Goal: Task Accomplishment & Management: Use online tool/utility

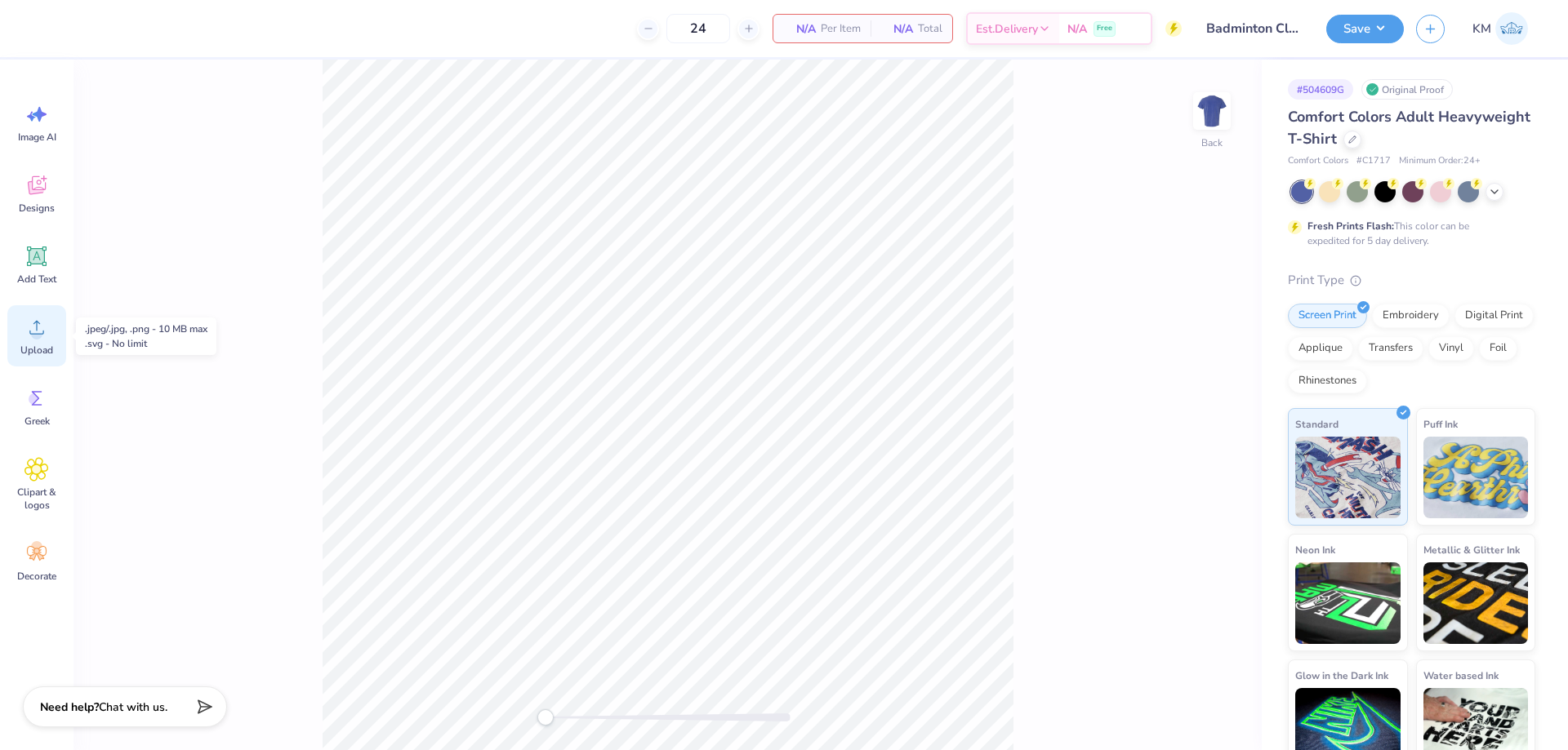
click at [51, 331] on div "Upload" at bounding box center [37, 336] width 59 height 62
click at [35, 339] on div "Upload" at bounding box center [37, 336] width 59 height 62
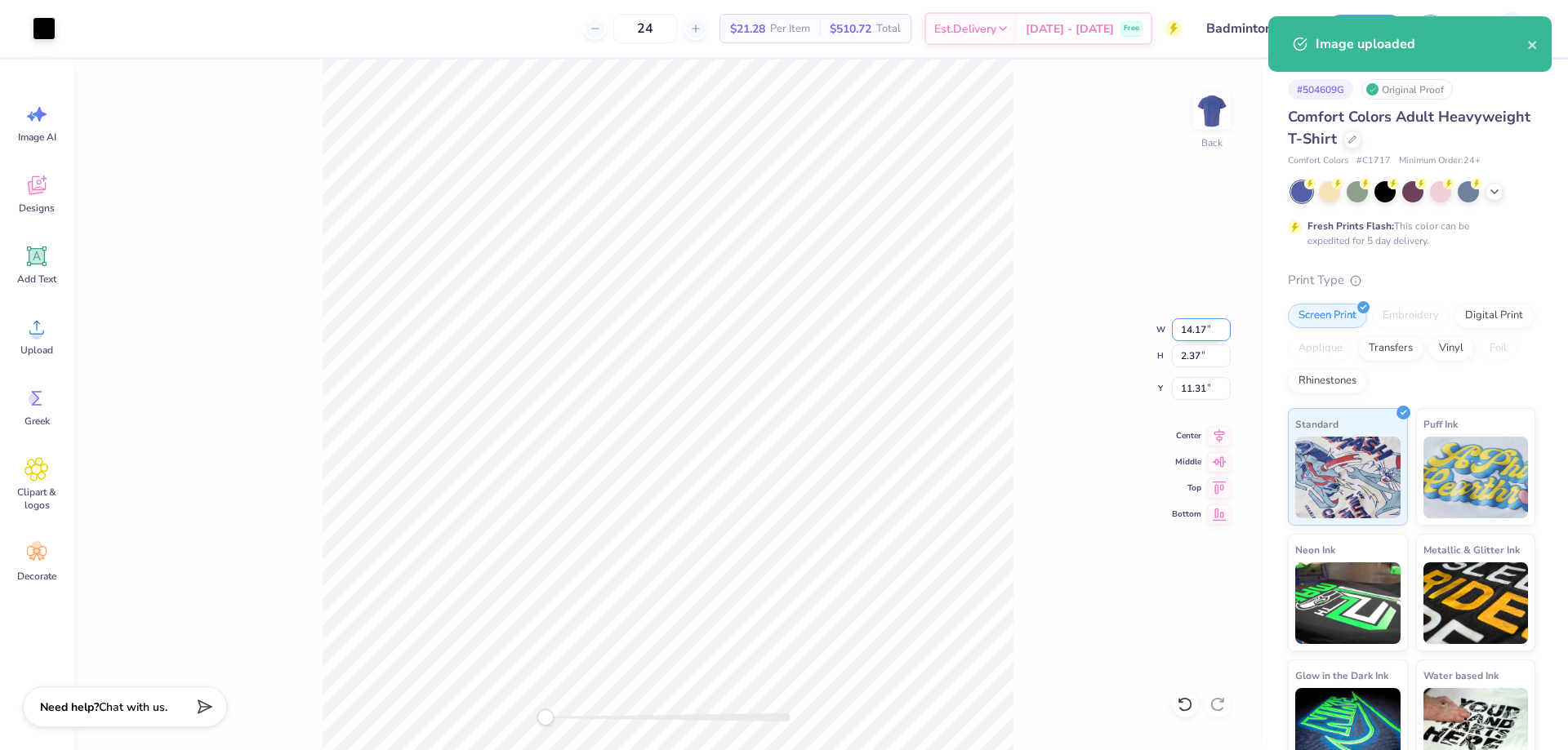
click at [1181, 328] on input "14.17" at bounding box center [1201, 330] width 59 height 23
type input "12.00"
type input "2.01"
type input "11.50"
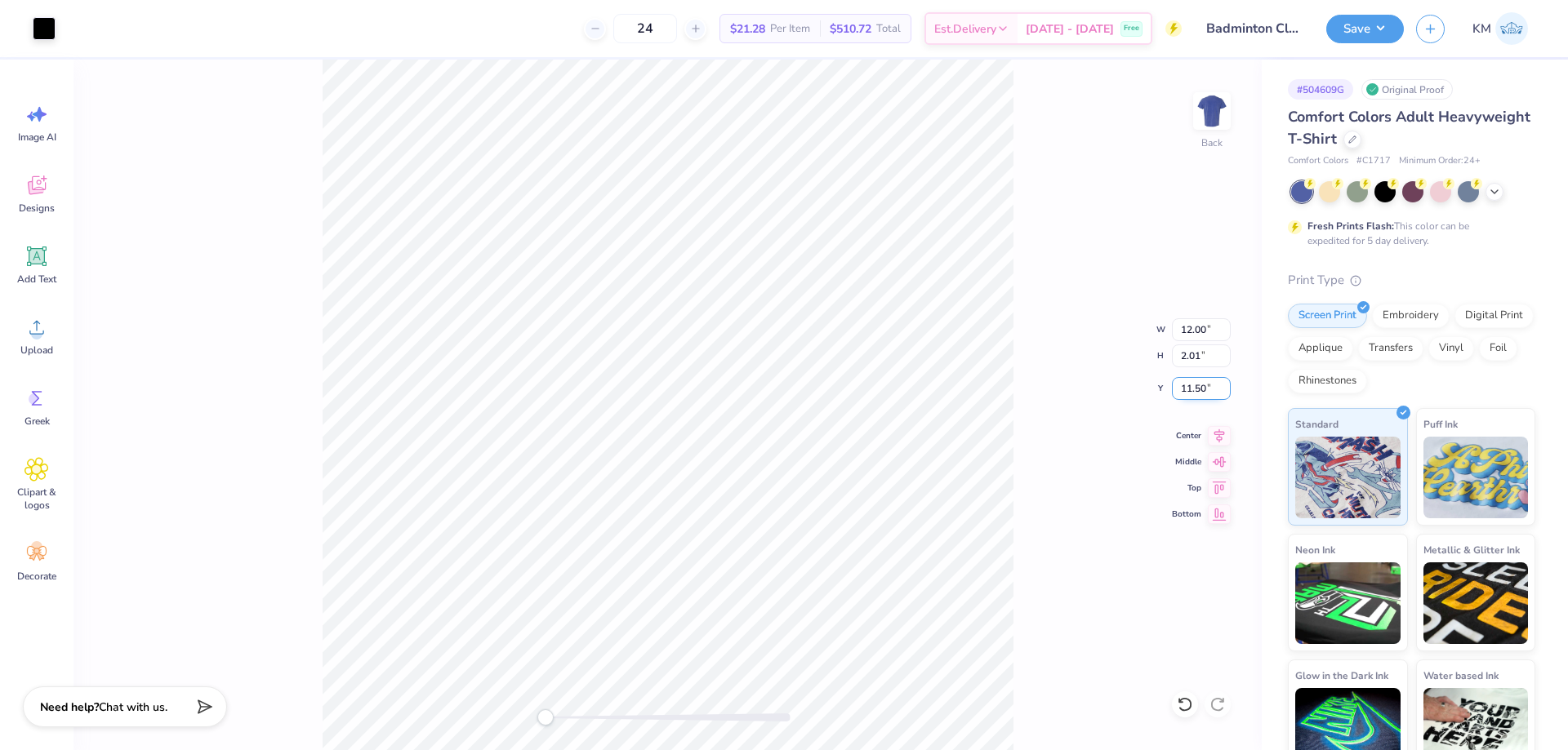
click at [1201, 380] on input "11.50" at bounding box center [1201, 388] width 59 height 23
type input "3"
click at [1225, 105] on img at bounding box center [1212, 111] width 66 height 66
click at [30, 328] on icon at bounding box center [36, 327] width 24 height 24
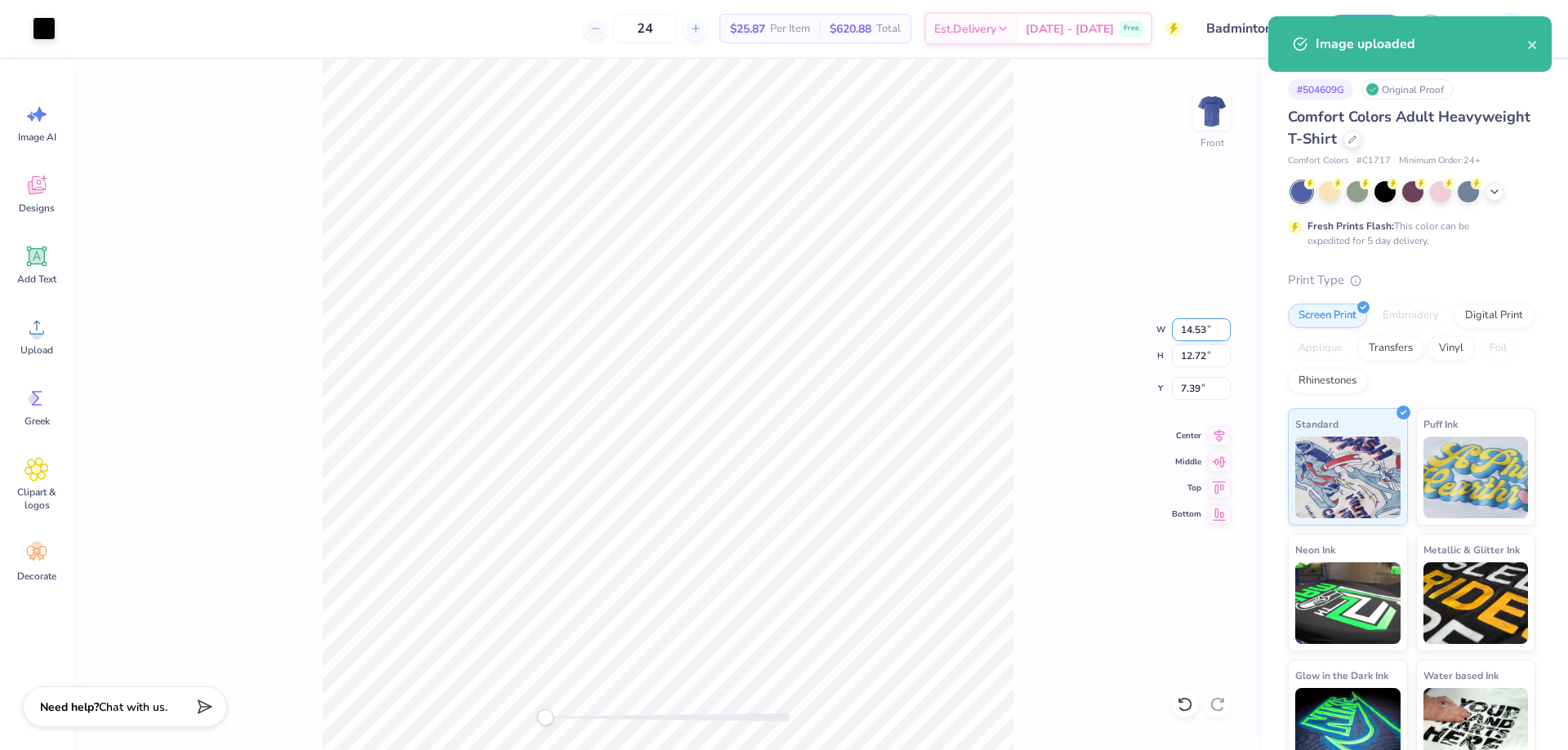
click at [1191, 333] on input "14.53" at bounding box center [1201, 330] width 59 height 23
type input "12.00"
type input "10.50"
type input "8.50"
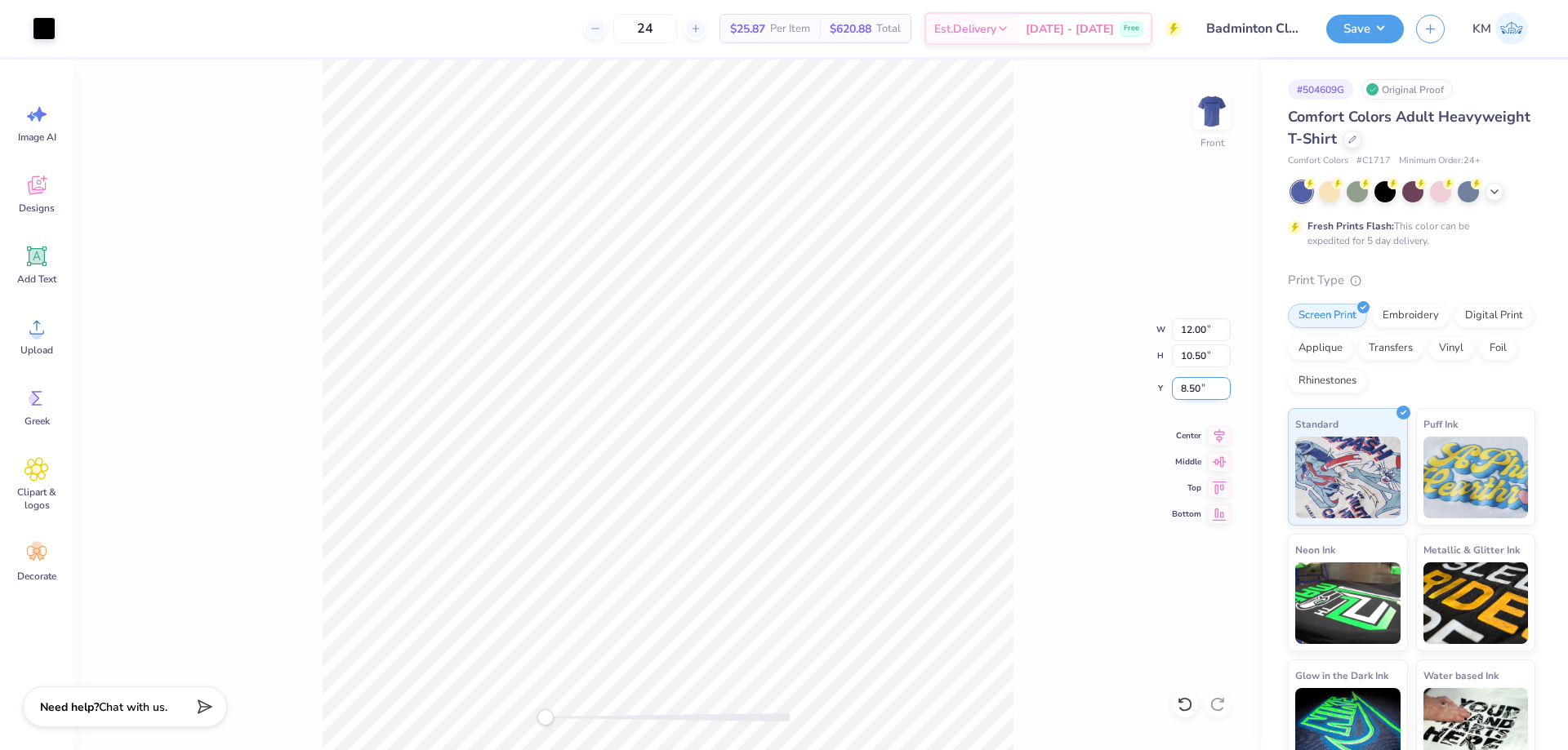
click at [1191, 391] on input "8.50" at bounding box center [1201, 388] width 59 height 23
type input "3"
click at [1207, 104] on img at bounding box center [1212, 111] width 66 height 66
type input "11.80"
type input "10.33"
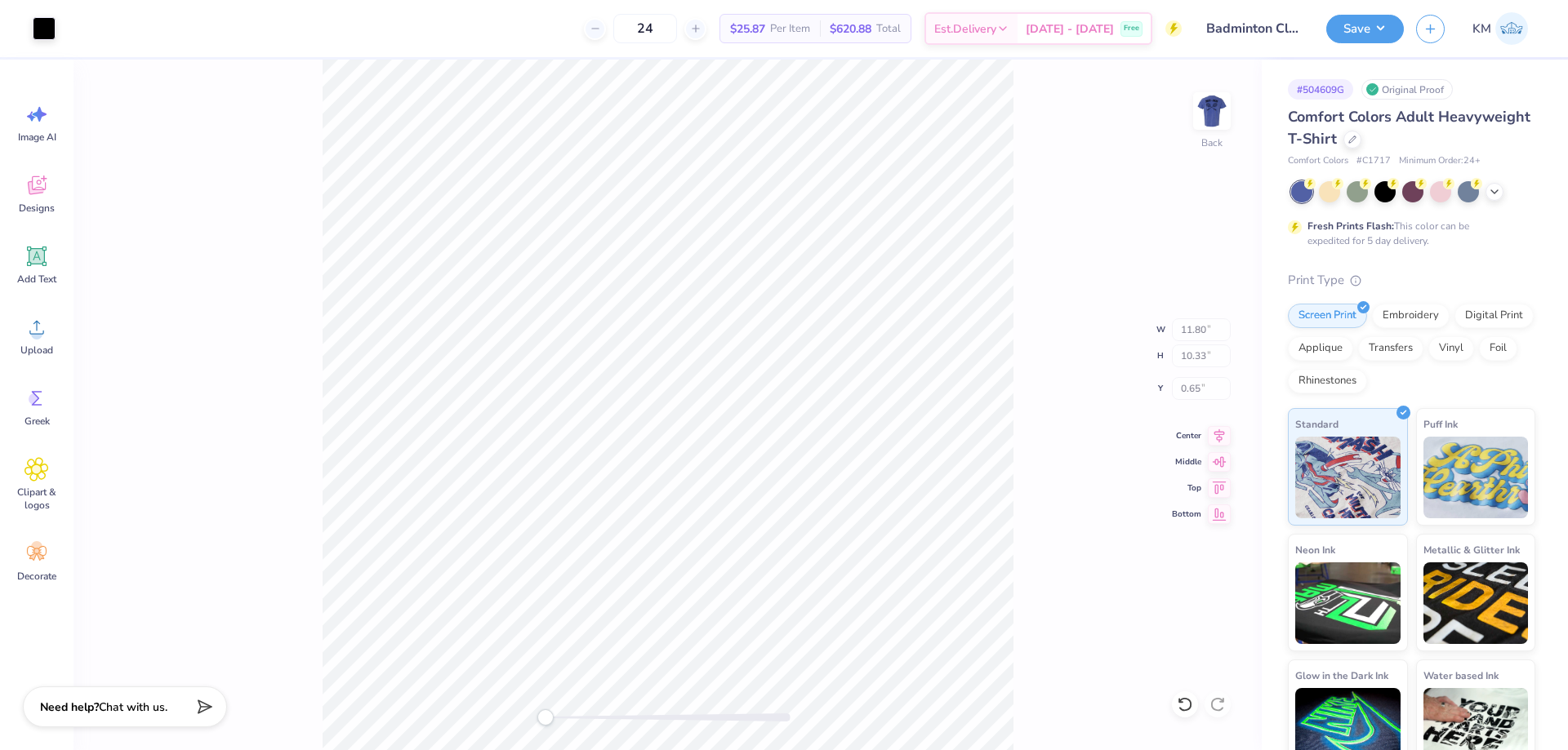
type input "0.65"
type input "12.00"
type input "2.01"
type input "3.00"
click at [1221, 101] on img at bounding box center [1212, 111] width 66 height 66
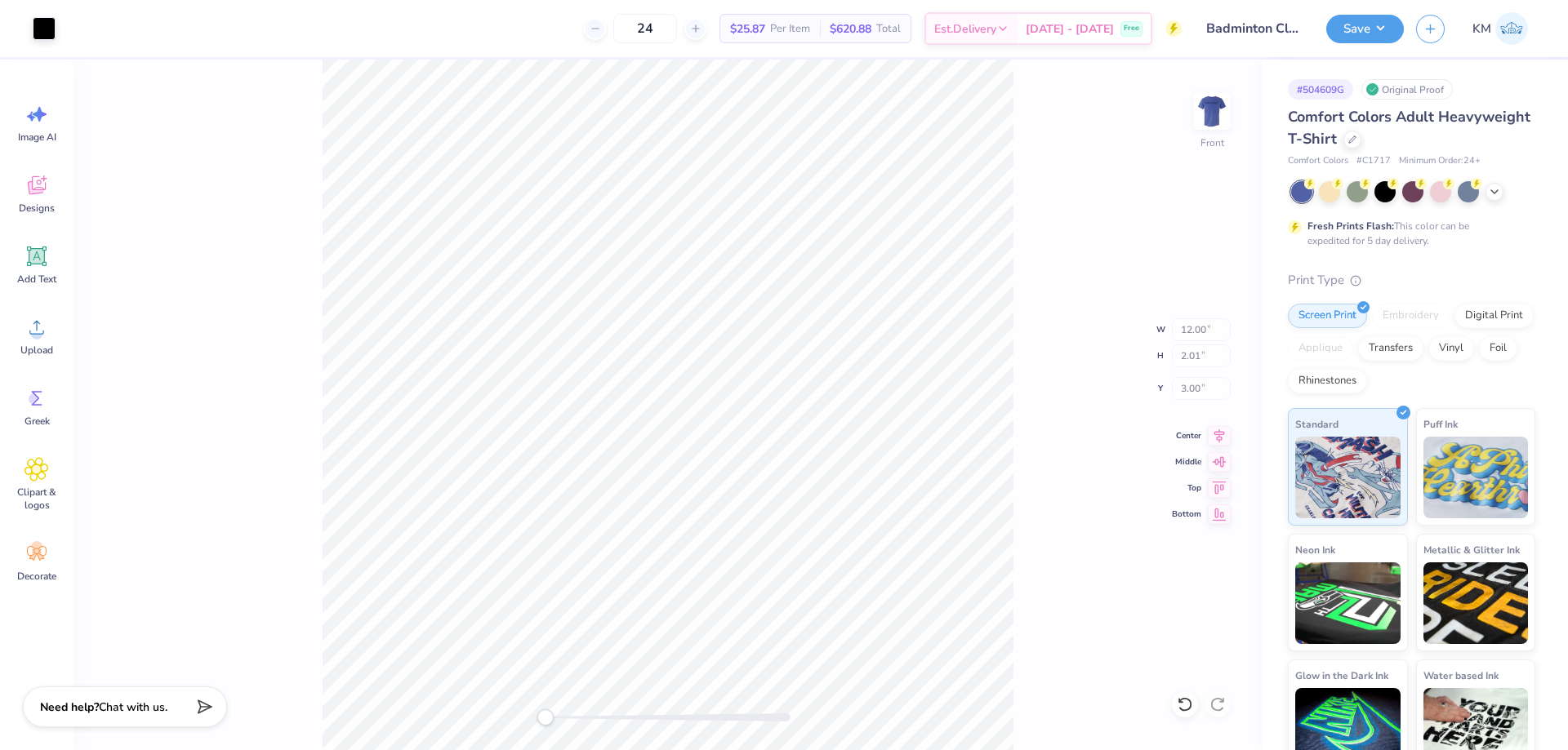
type input "12.20"
type input "2.04"
type input "5.39"
type input "12.00"
type input "10.50"
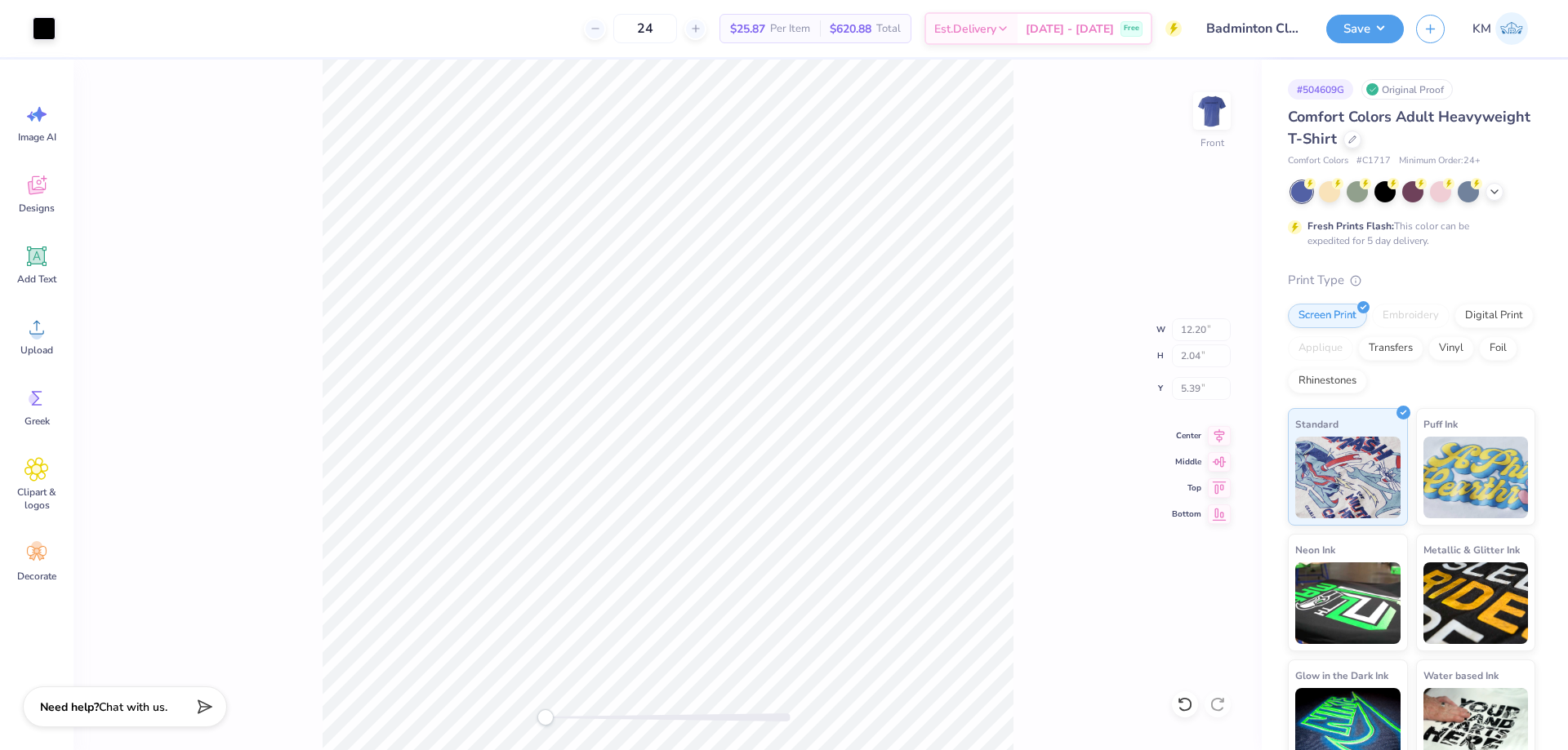
type input "3.00"
click at [1216, 104] on img at bounding box center [1212, 111] width 66 height 66
type input "11.80"
type input "10.33"
type input "0.65"
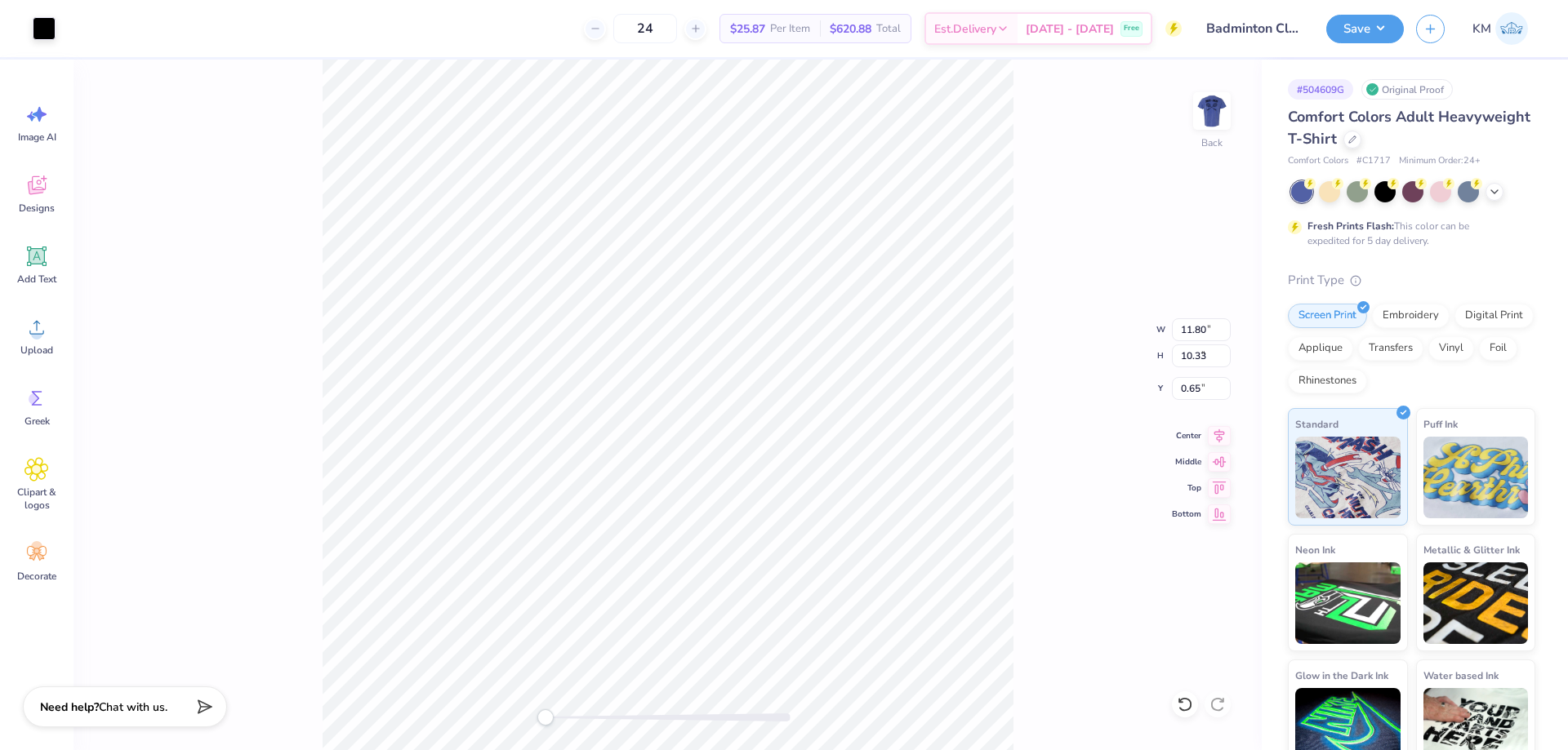
type input "12.00"
type input "2.01"
type input "3.00"
click at [1374, 24] on button "Save" at bounding box center [1365, 27] width 77 height 29
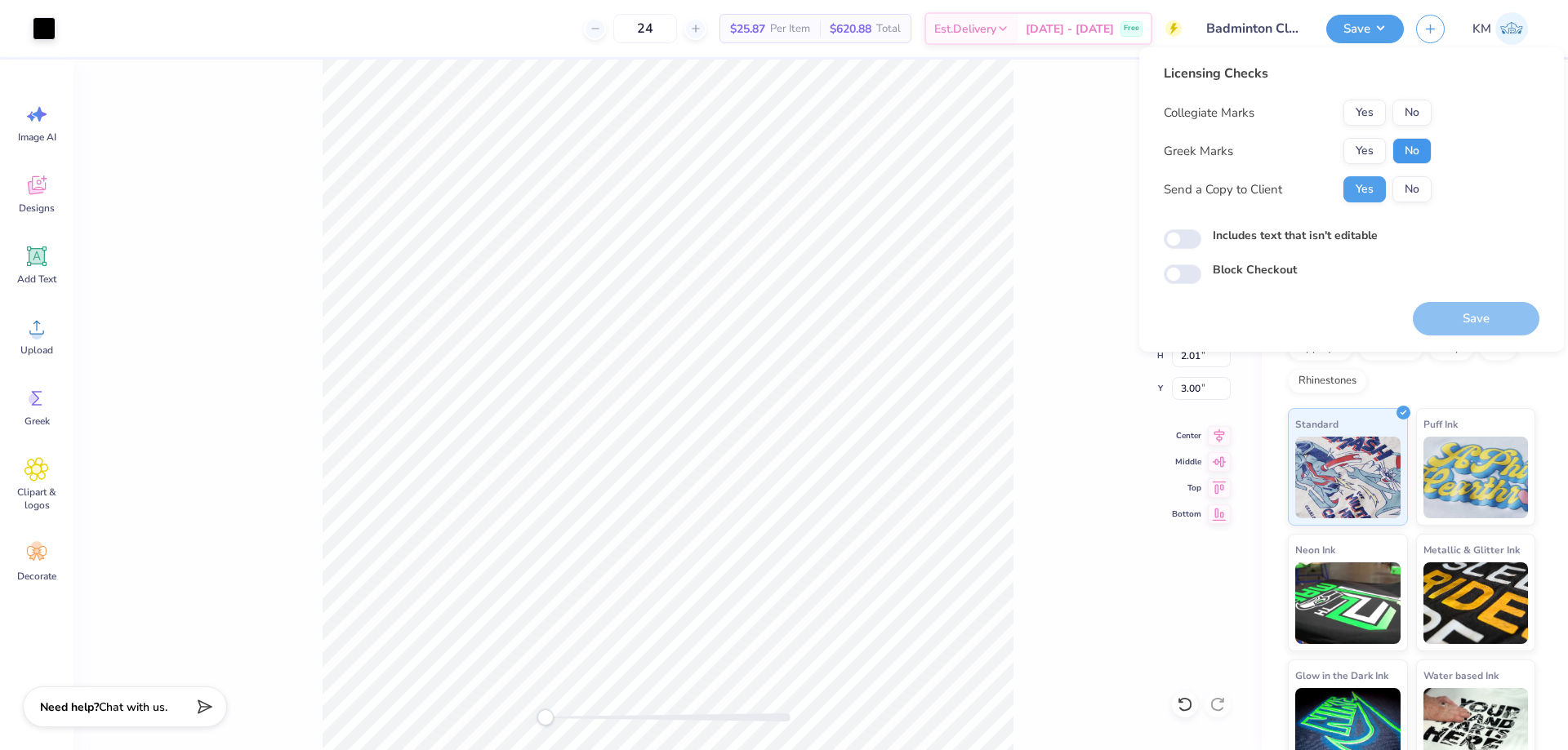
drag, startPoint x: 1411, startPoint y: 147, endPoint x: 1409, endPoint y: 132, distance: 15.1
click at [1411, 147] on button "No" at bounding box center [1412, 150] width 40 height 26
click at [1377, 114] on button "Yes" at bounding box center [1365, 112] width 42 height 26
click at [1467, 314] on button "Save" at bounding box center [1475, 318] width 126 height 34
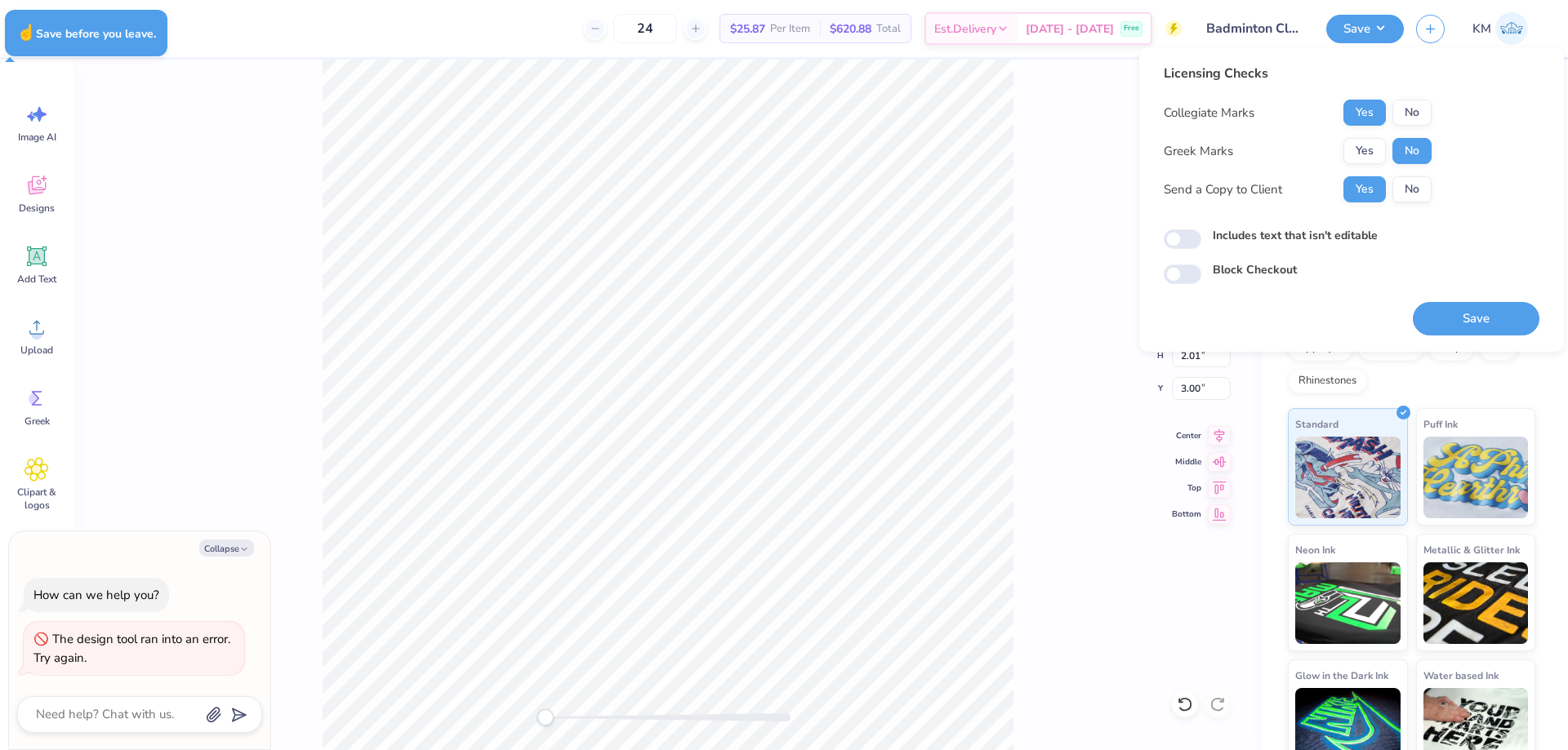
type textarea "x"
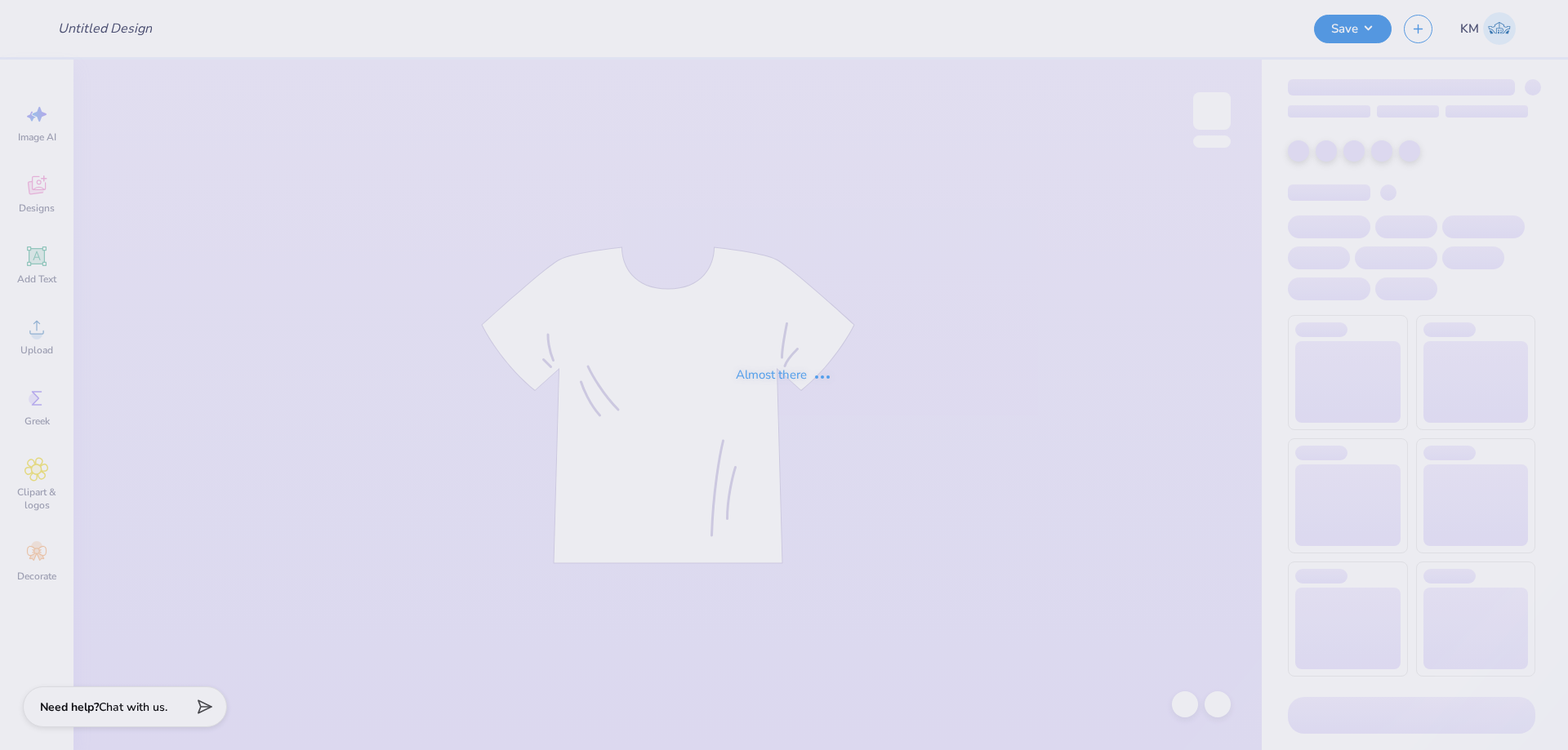
type input "Badminton Club Fall Merch"
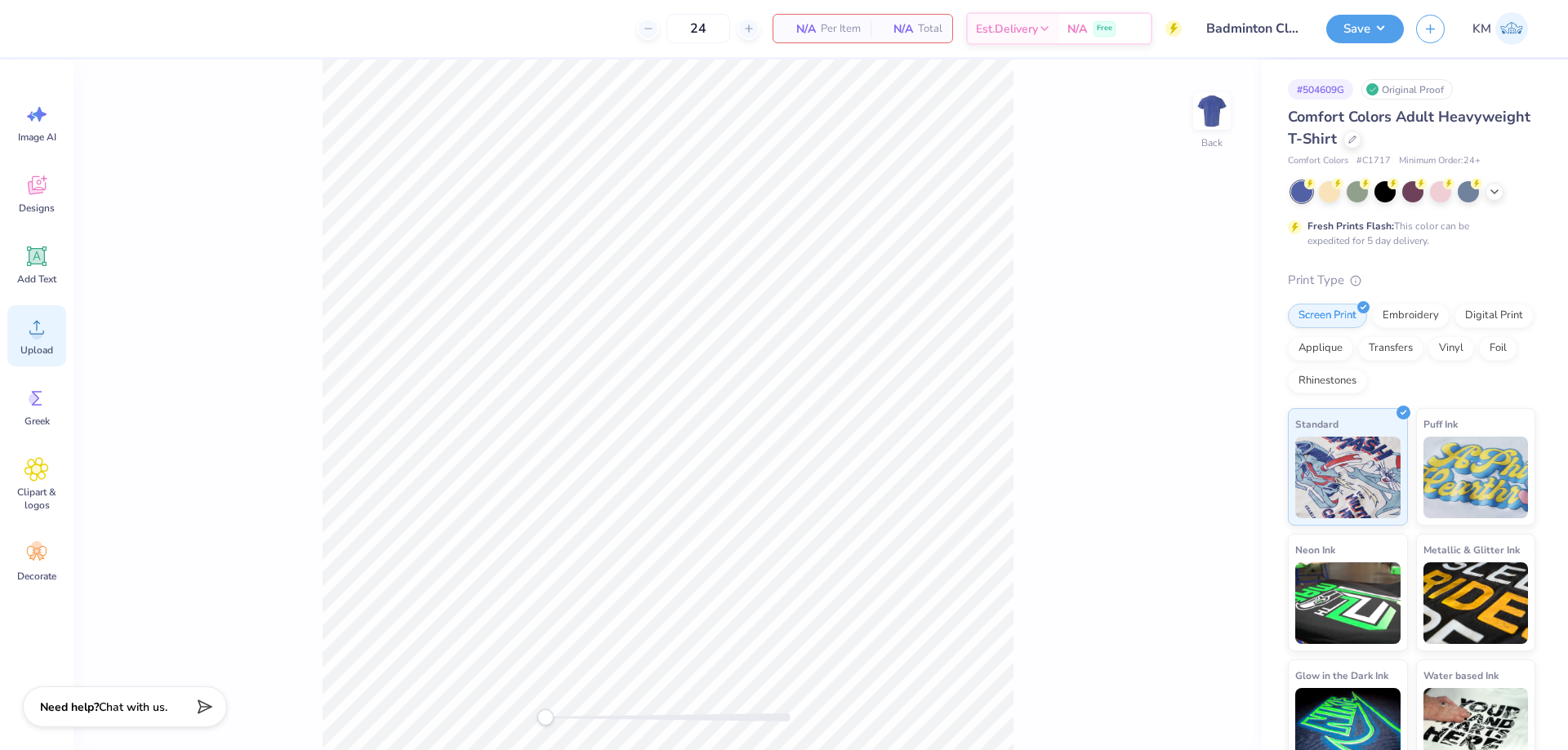
click at [48, 343] on span "Upload" at bounding box center [37, 350] width 33 height 13
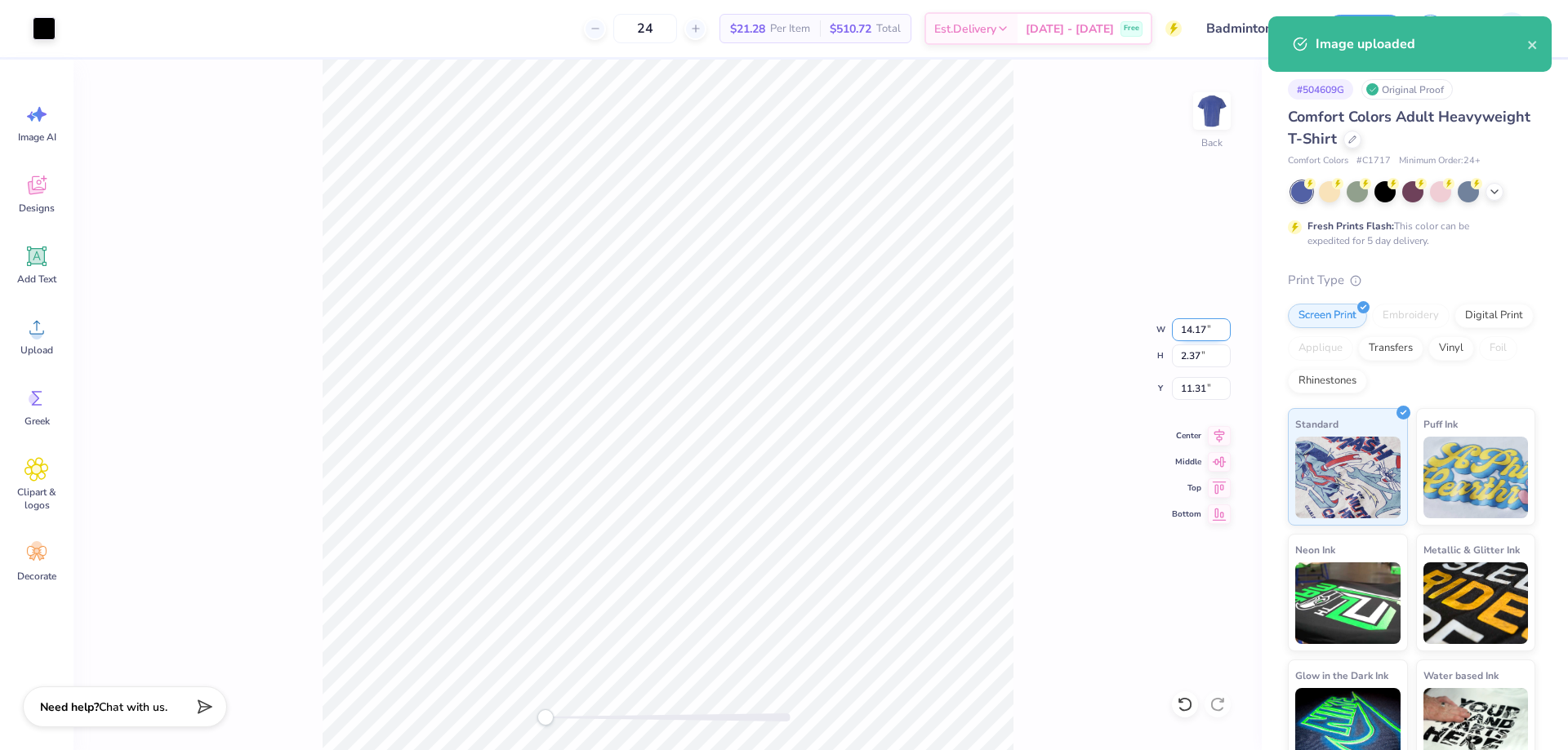
click at [1188, 336] on input "14.17" at bounding box center [1201, 330] width 59 height 23
type input "12.00"
type input "2.01"
type input "11.50"
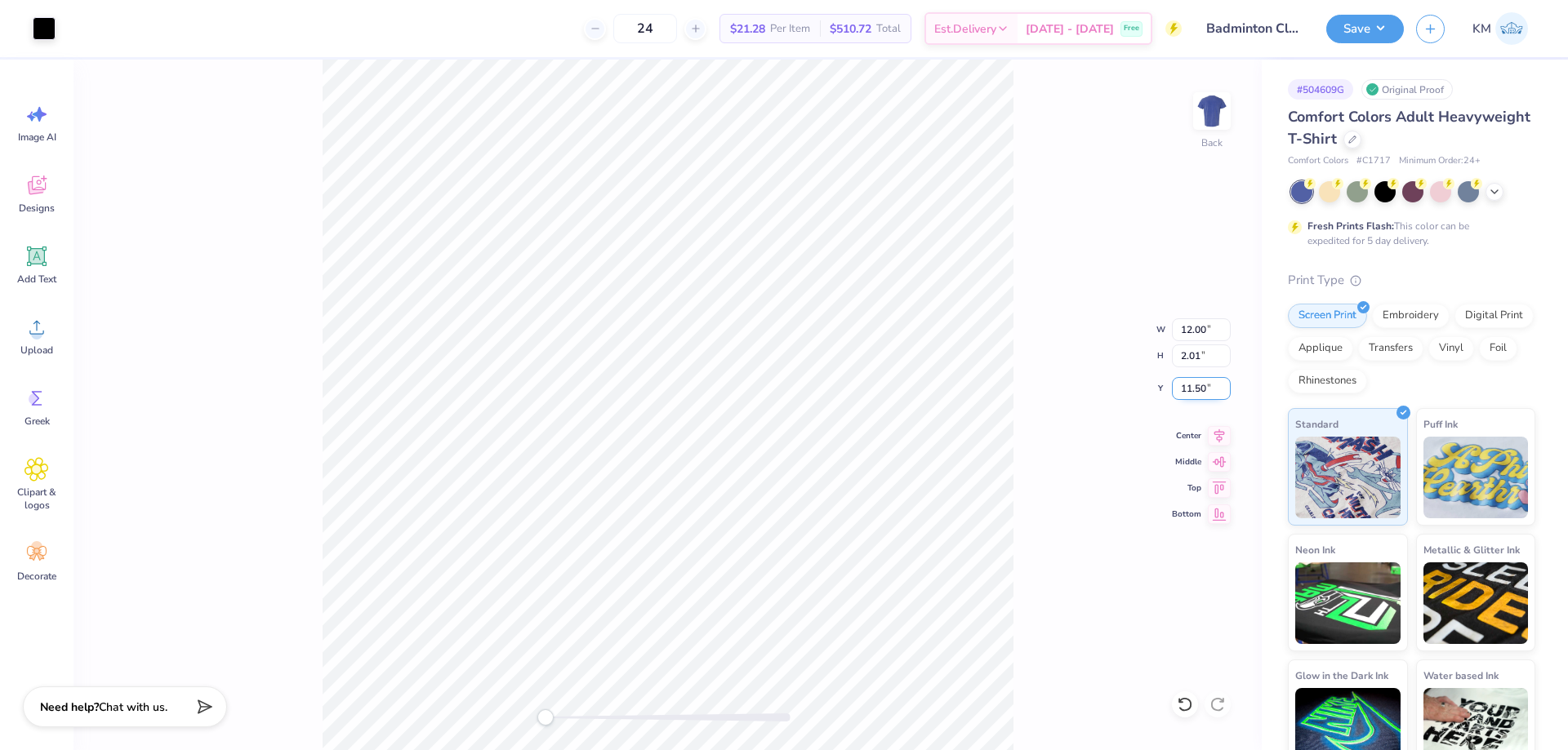
click at [1205, 381] on input "11.50" at bounding box center [1201, 388] width 59 height 23
type input "3"
click at [1220, 105] on img at bounding box center [1212, 111] width 66 height 66
click at [29, 318] on icon at bounding box center [36, 327] width 24 height 24
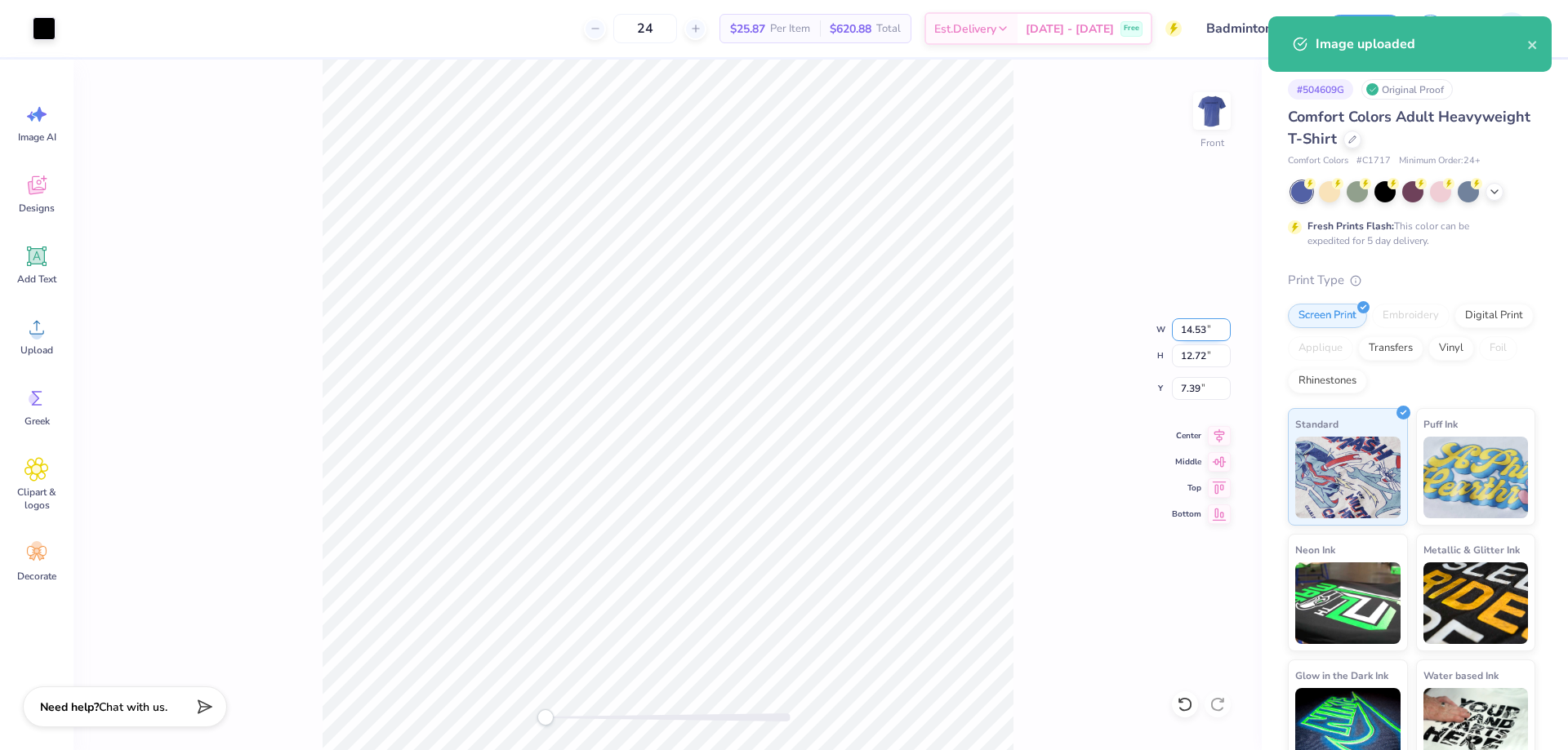
click at [1198, 333] on input "14.53" at bounding box center [1201, 330] width 59 height 23
type input "12.00"
type input "10.50"
type input "8.50"
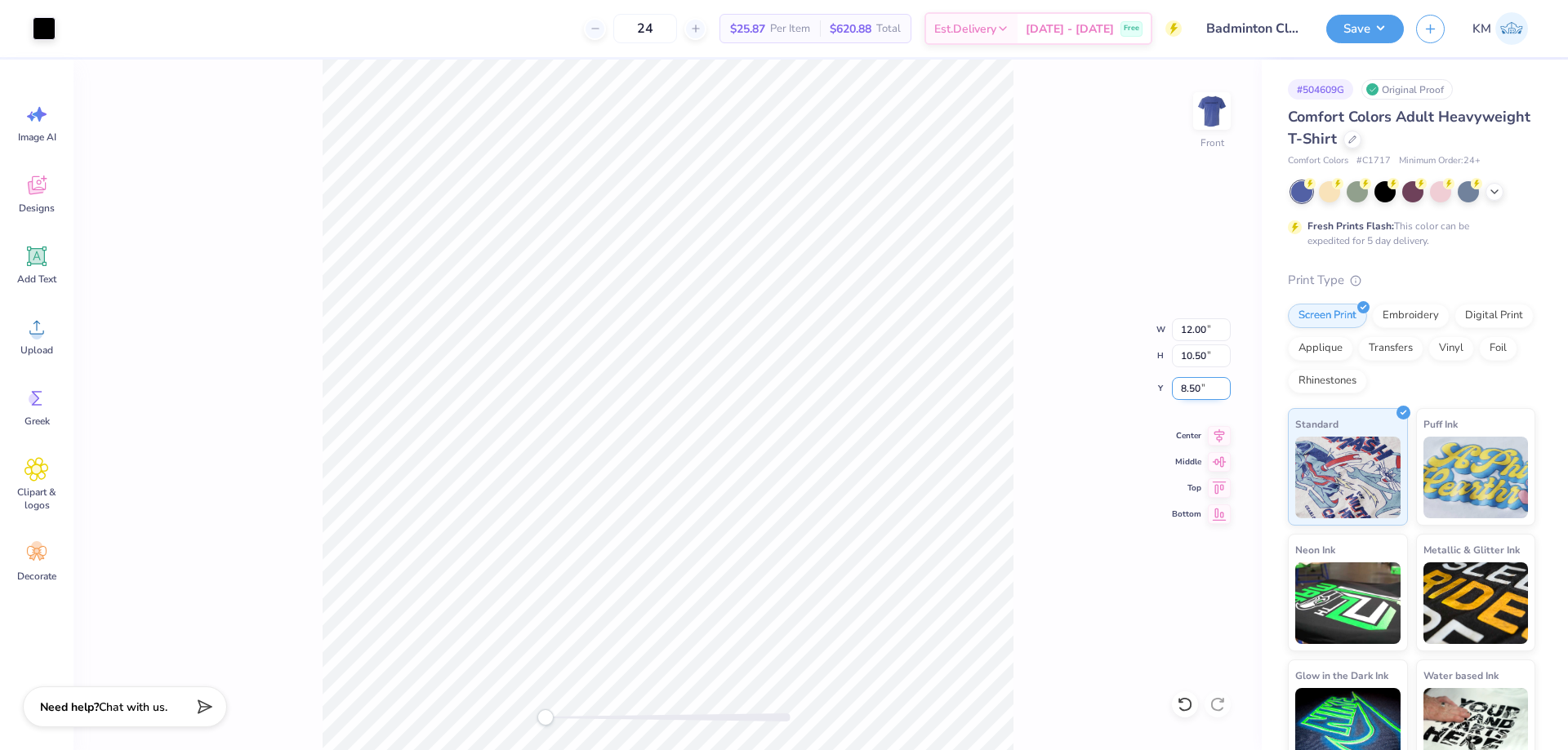
click at [1200, 383] on input "8.50" at bounding box center [1201, 388] width 59 height 23
type input "3"
click at [1386, 19] on button "Save" at bounding box center [1365, 27] width 77 height 29
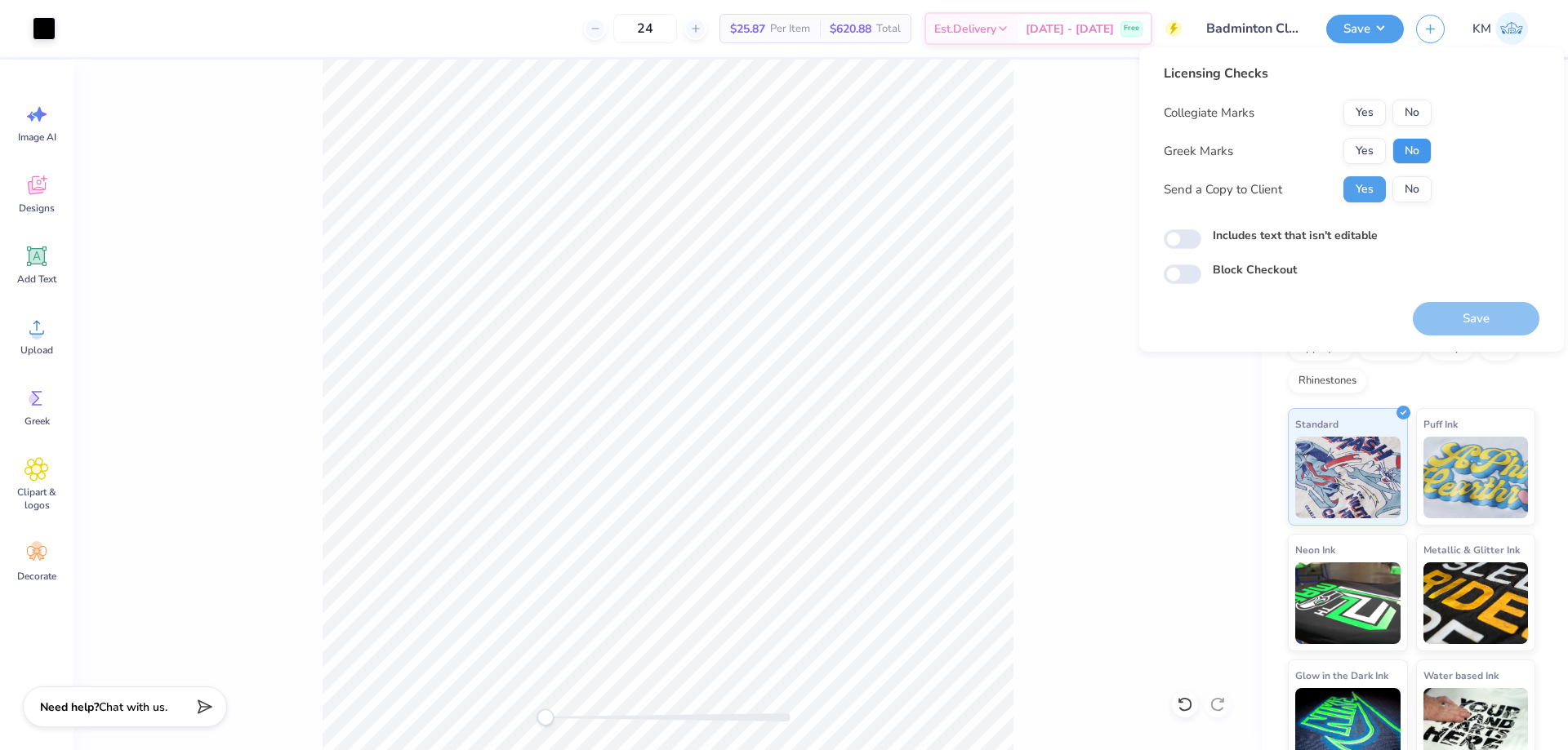
click at [1400, 147] on button "No" at bounding box center [1412, 150] width 40 height 26
click at [1376, 112] on button "Yes" at bounding box center [1365, 112] width 42 height 26
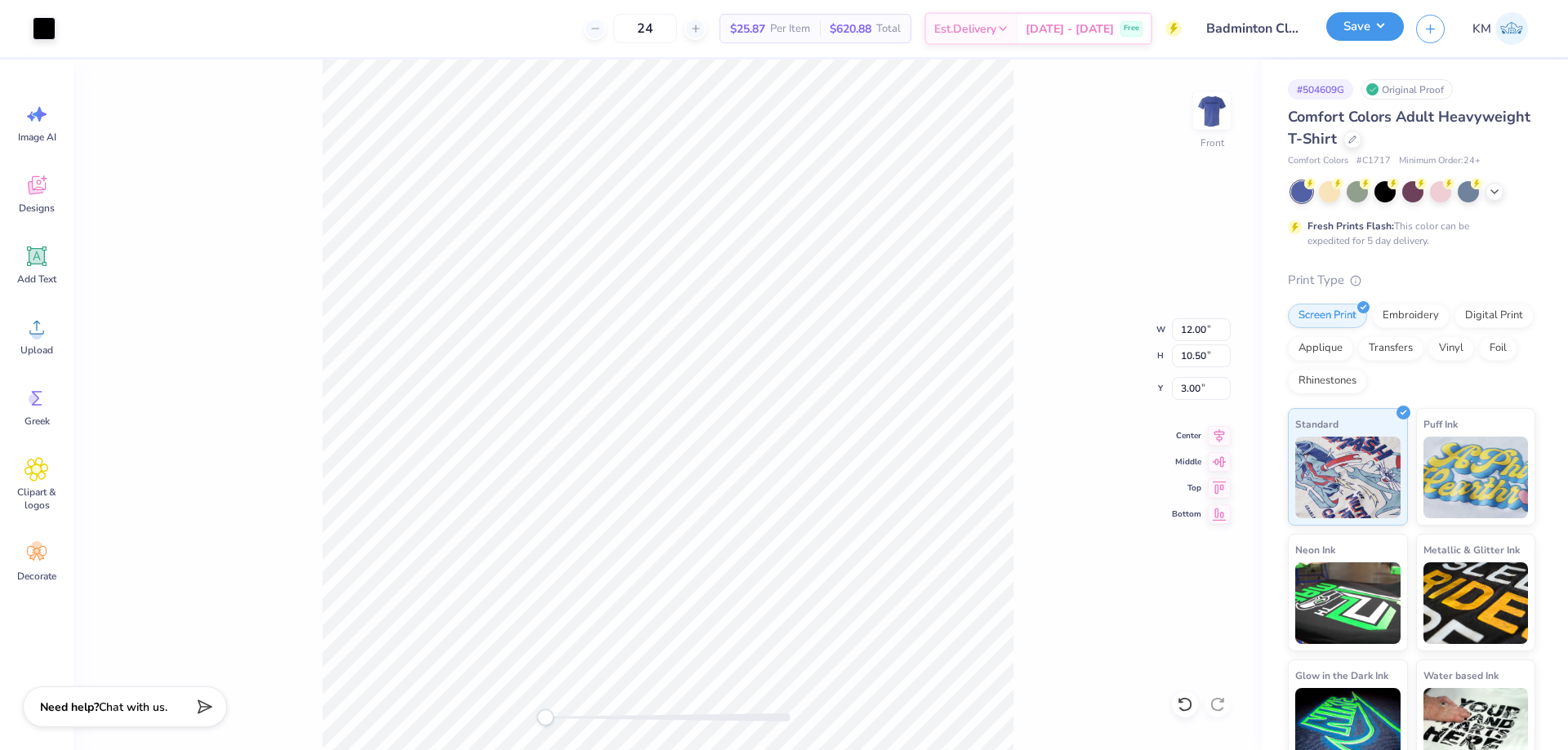
click at [1349, 24] on button "Save" at bounding box center [1365, 27] width 77 height 29
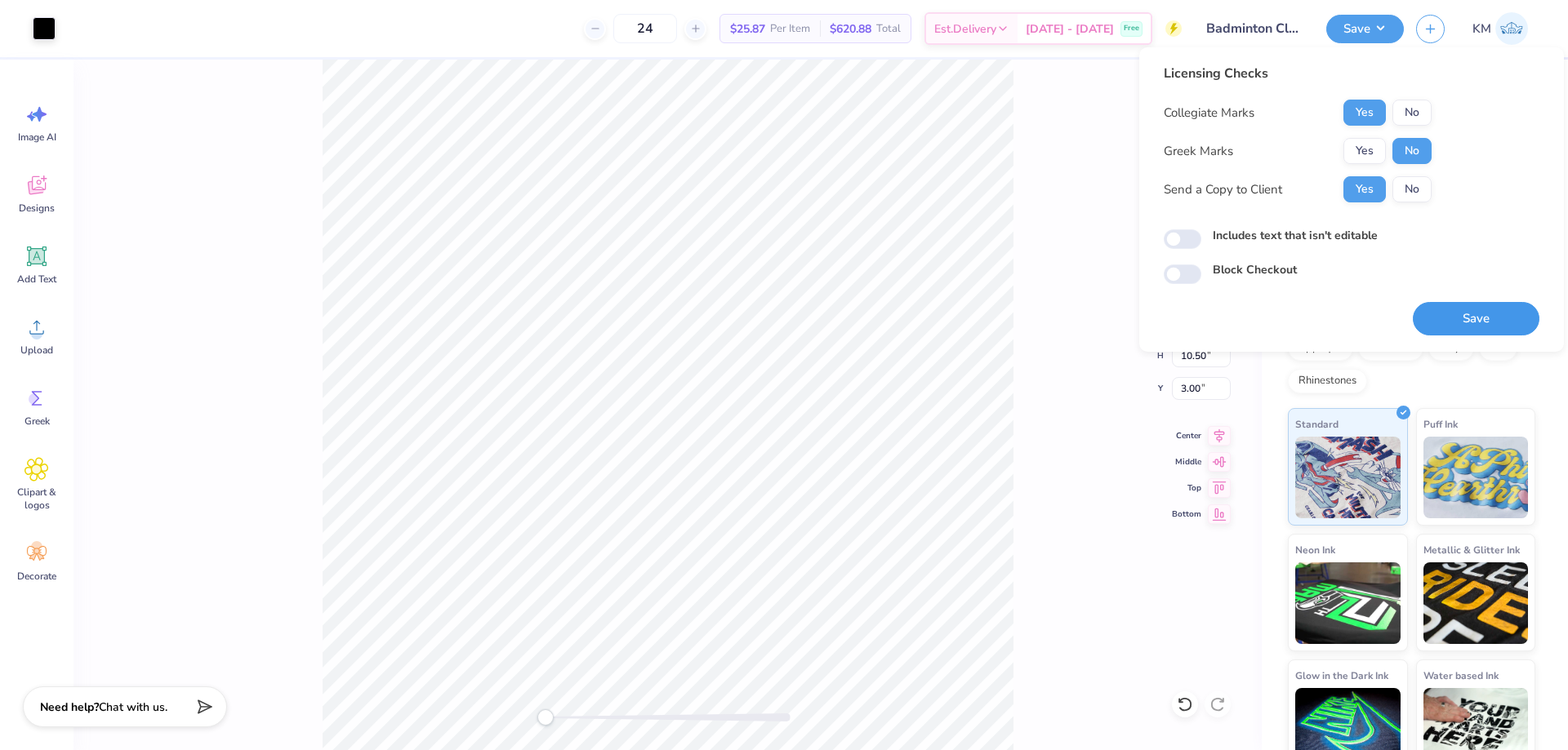
click at [1455, 311] on button "Save" at bounding box center [1475, 318] width 126 height 34
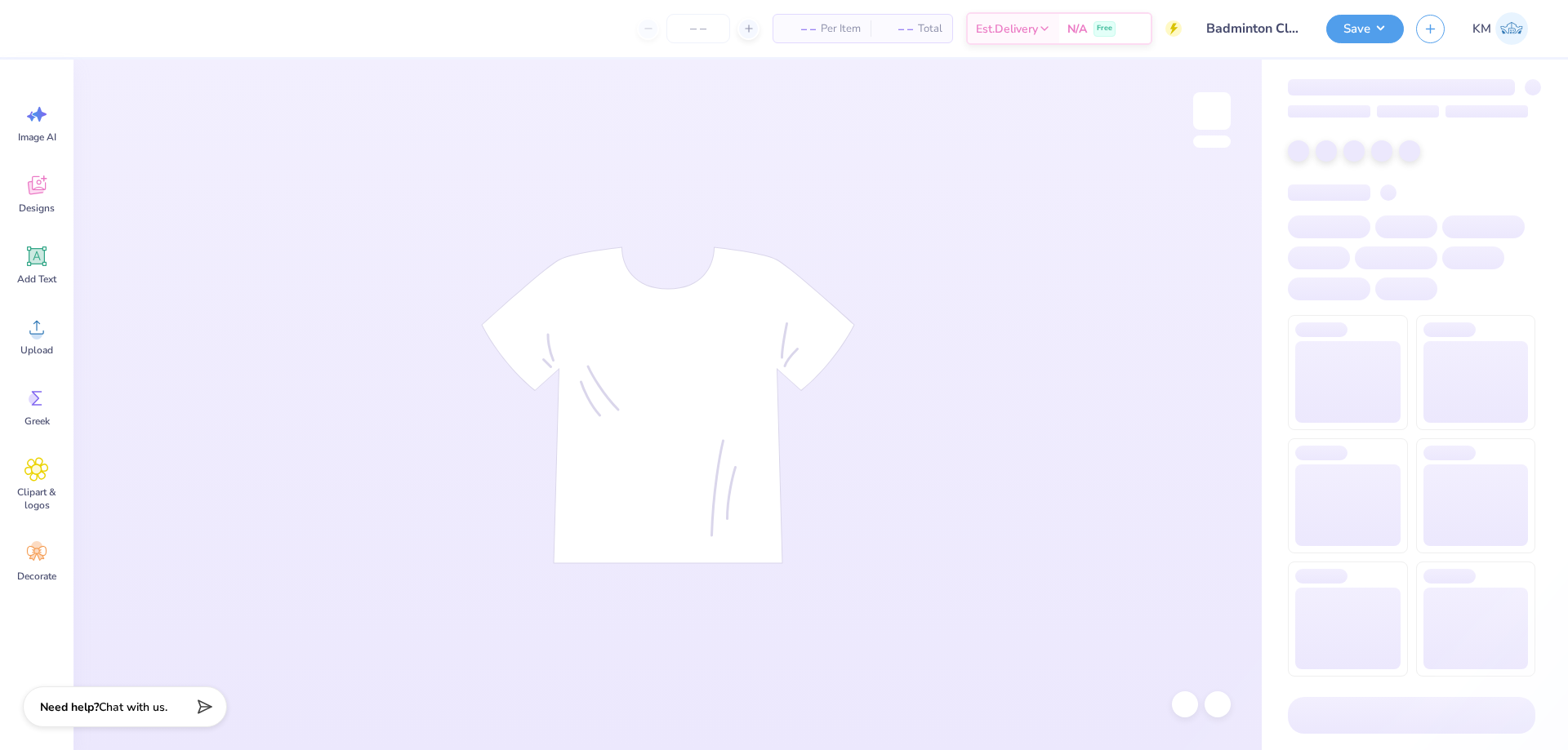
type input "Badminton Club Fall Merch"
type input "24"
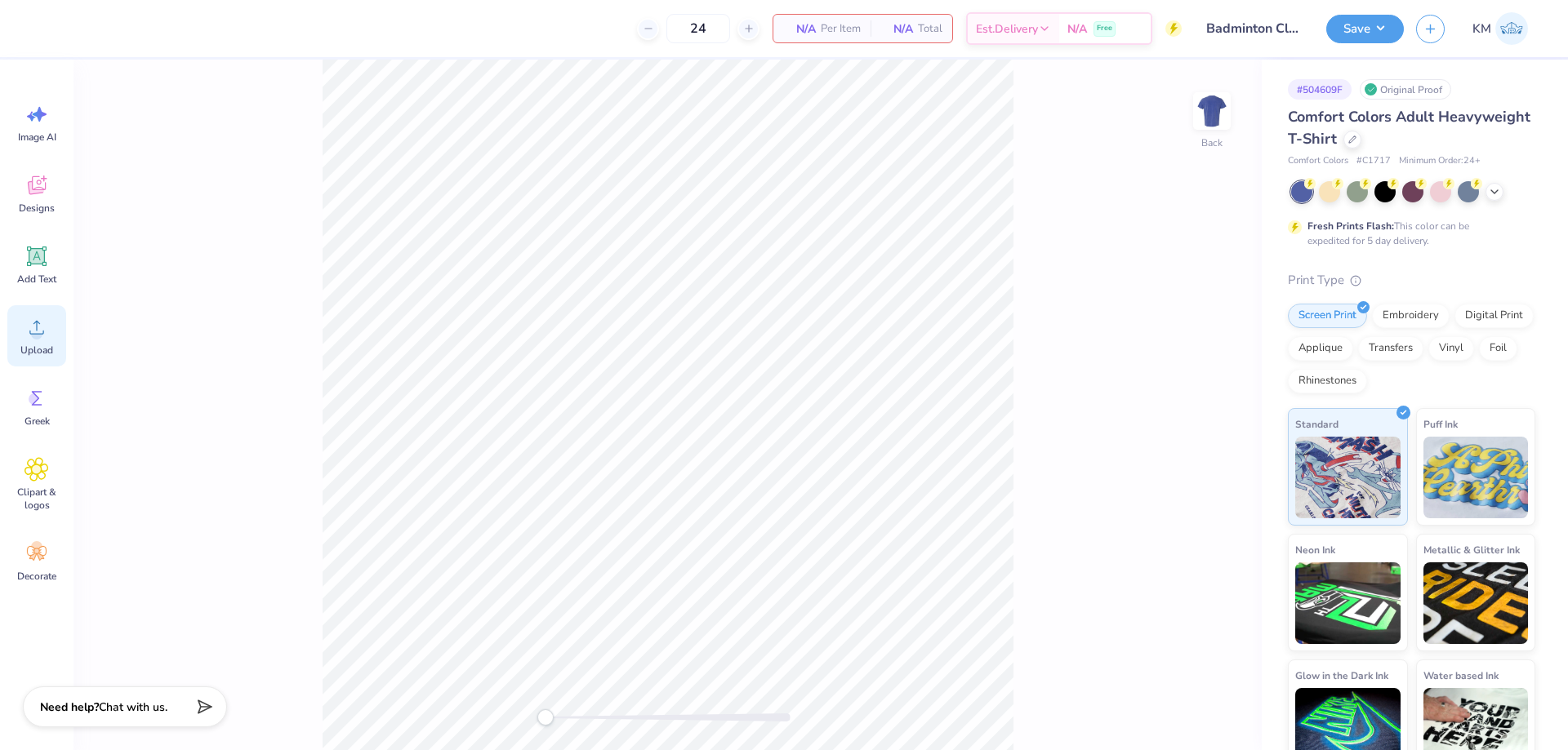
click at [41, 347] on span "Upload" at bounding box center [37, 350] width 33 height 13
click at [42, 319] on icon at bounding box center [36, 327] width 24 height 24
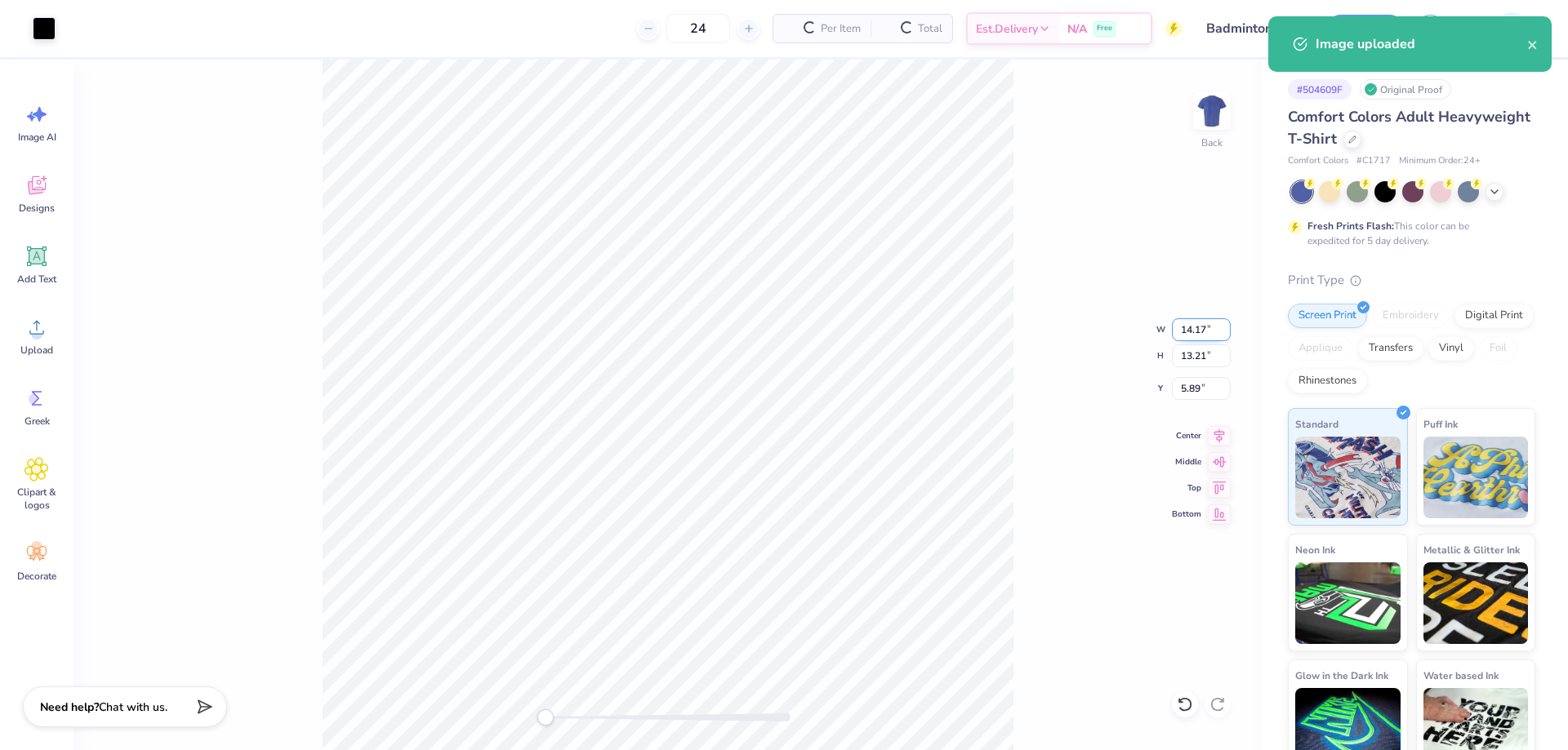
click at [1203, 330] on input "14.17" at bounding box center [1201, 330] width 59 height 23
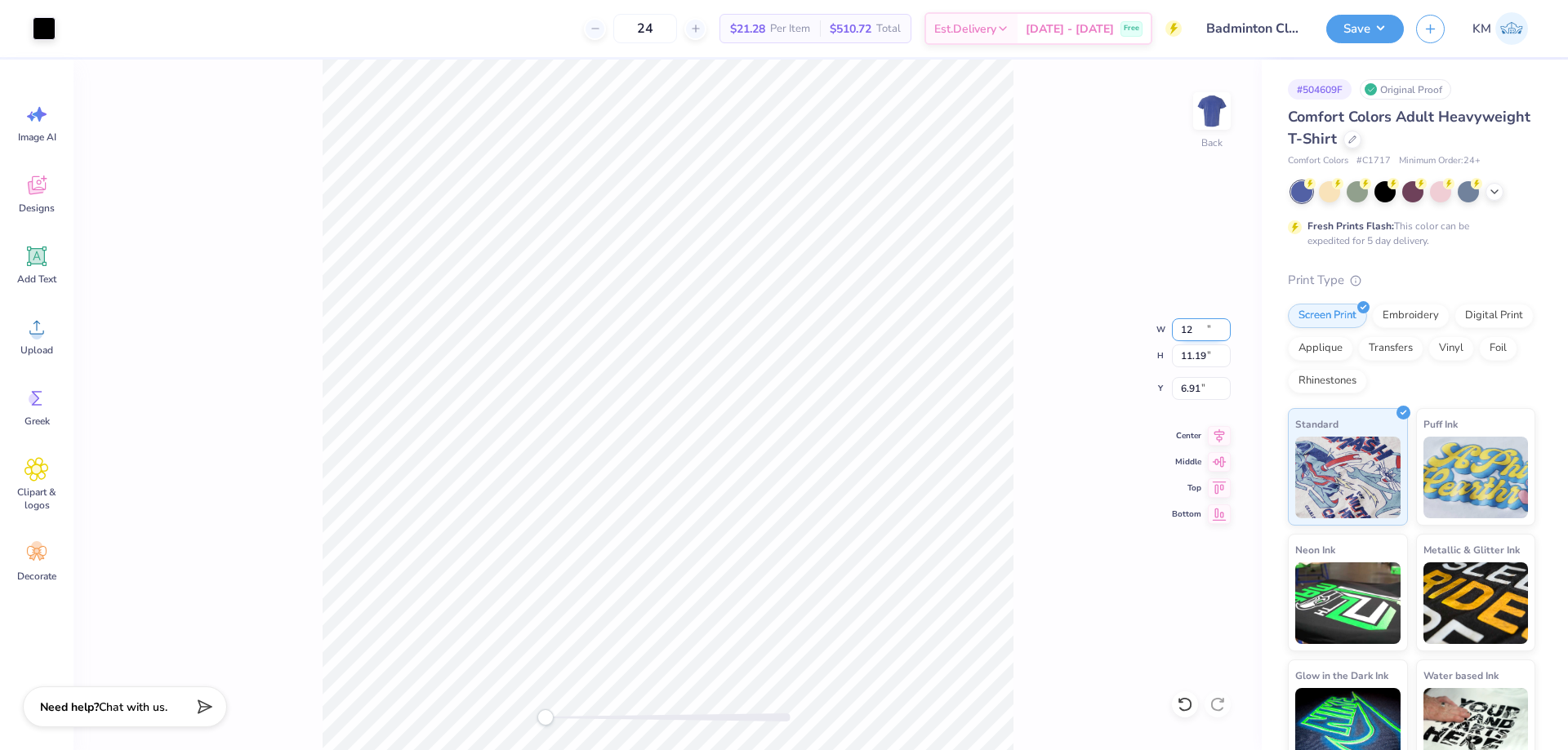
type input "12.00"
type input "11.19"
click at [1205, 389] on input "6.91" at bounding box center [1201, 388] width 59 height 23
type input "3"
click at [1191, 336] on input "12.00" at bounding box center [1201, 330] width 59 height 23
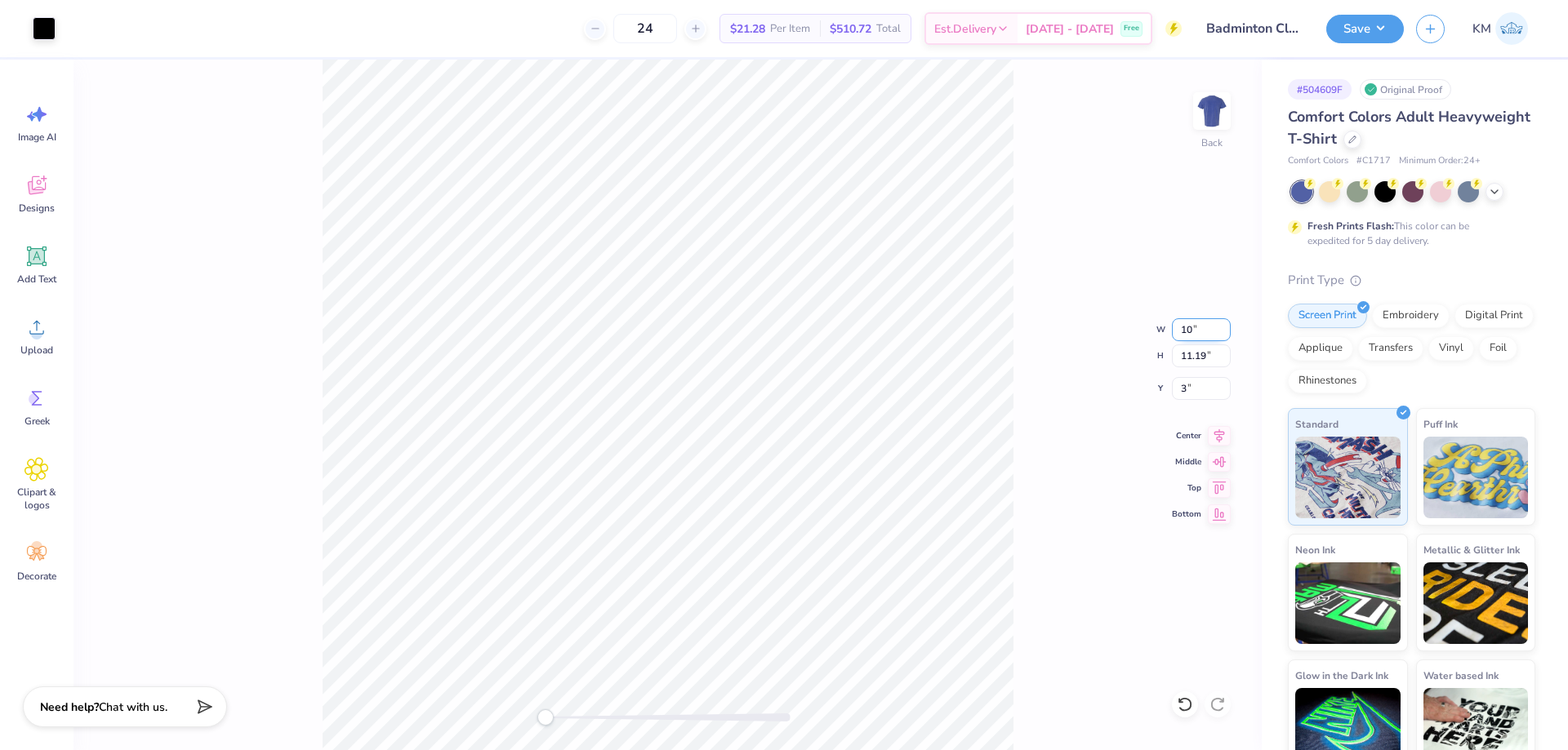
type input "10.00"
type input "9.32"
type input "3.93"
click at [1191, 389] on input "3.93" at bounding box center [1201, 388] width 59 height 23
type input "3"
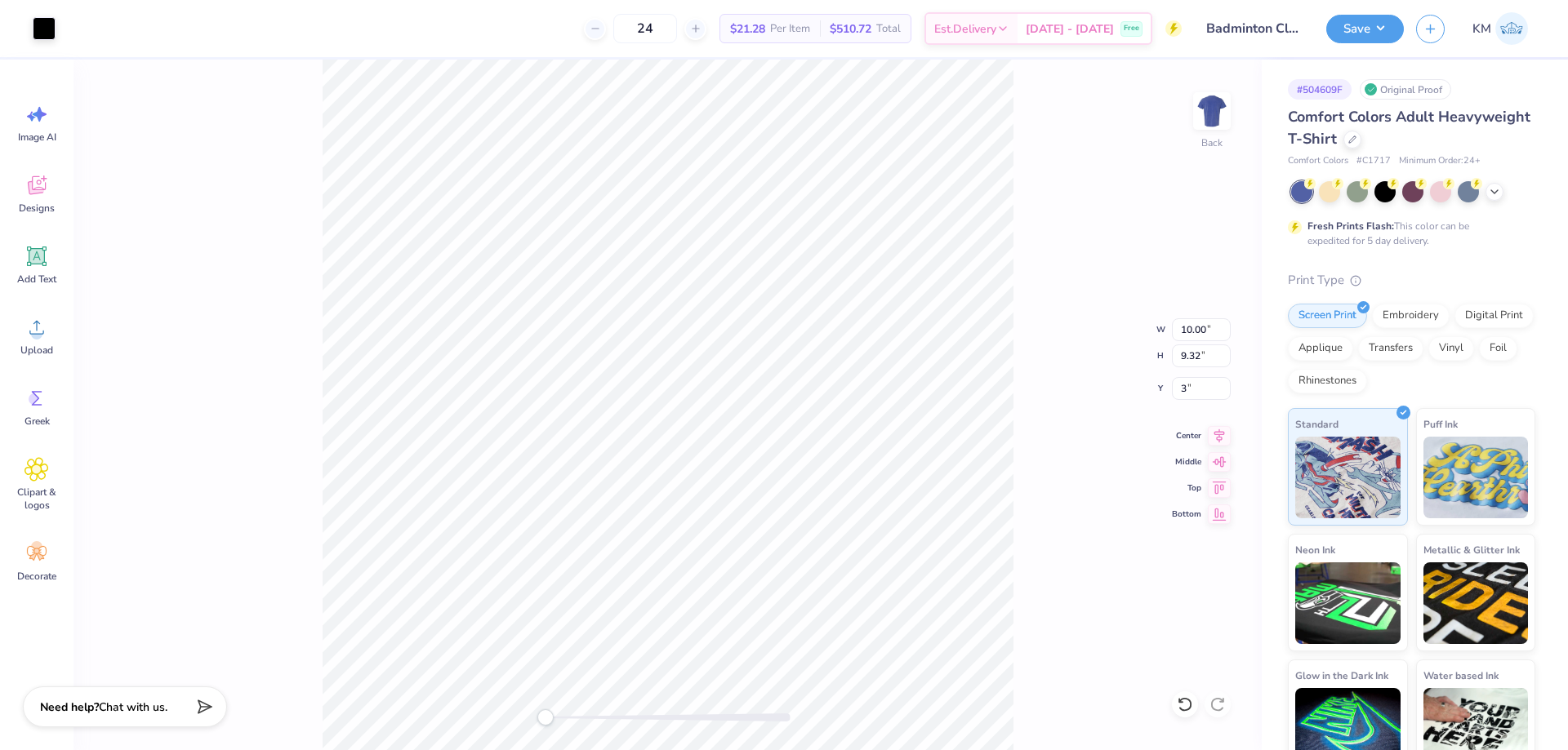
click at [1083, 381] on div "Back W 10.00 10.00 " H 9.32 9.32 " Y 3 3 " Center Middle Top Bottom" at bounding box center [667, 405] width 1188 height 690
click at [50, 349] on span "Upload" at bounding box center [37, 350] width 33 height 13
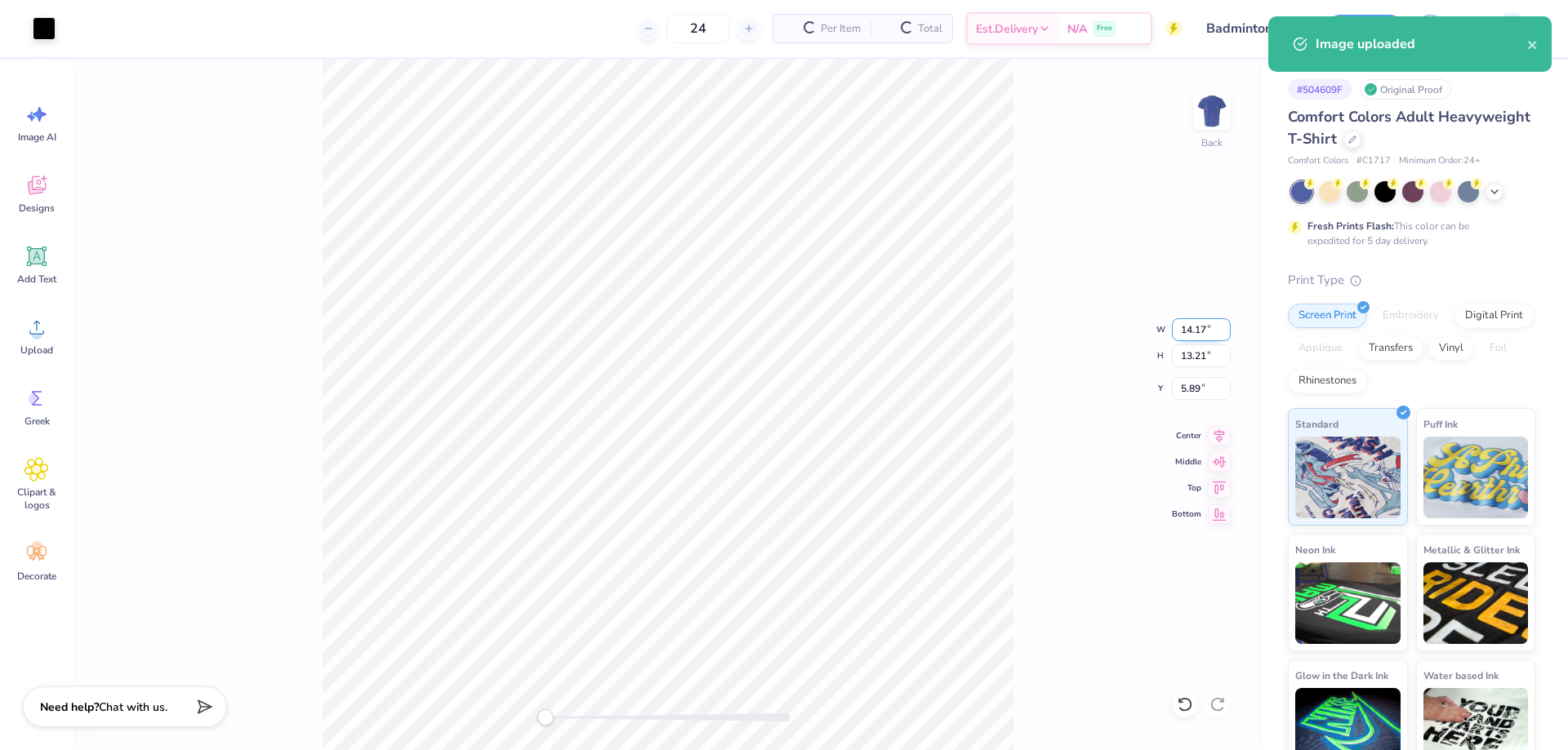
click at [1184, 335] on input "14.17" at bounding box center [1201, 330] width 59 height 23
type input "10.00"
type input "9.32"
type input "7.84"
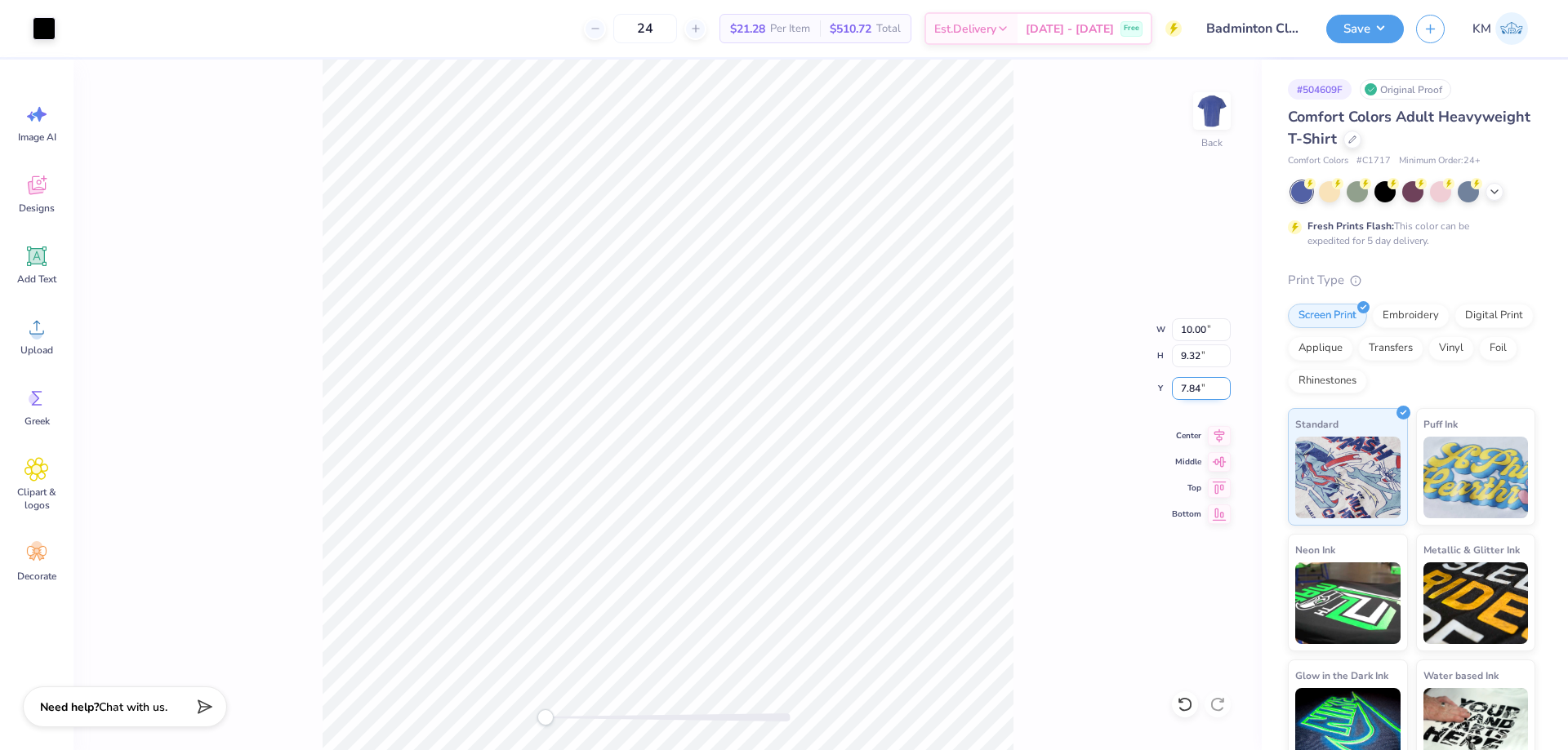
click at [1182, 389] on input "7.84" at bounding box center [1201, 388] width 59 height 23
type input "3"
click at [1160, 384] on div "Back W 10.00 10.00 " H 9.32 9.32 " Y 3 3 " Center Middle Top Bottom" at bounding box center [667, 405] width 1188 height 690
click at [1216, 109] on img at bounding box center [1212, 111] width 66 height 66
click at [24, 333] on icon at bounding box center [36, 327] width 24 height 24
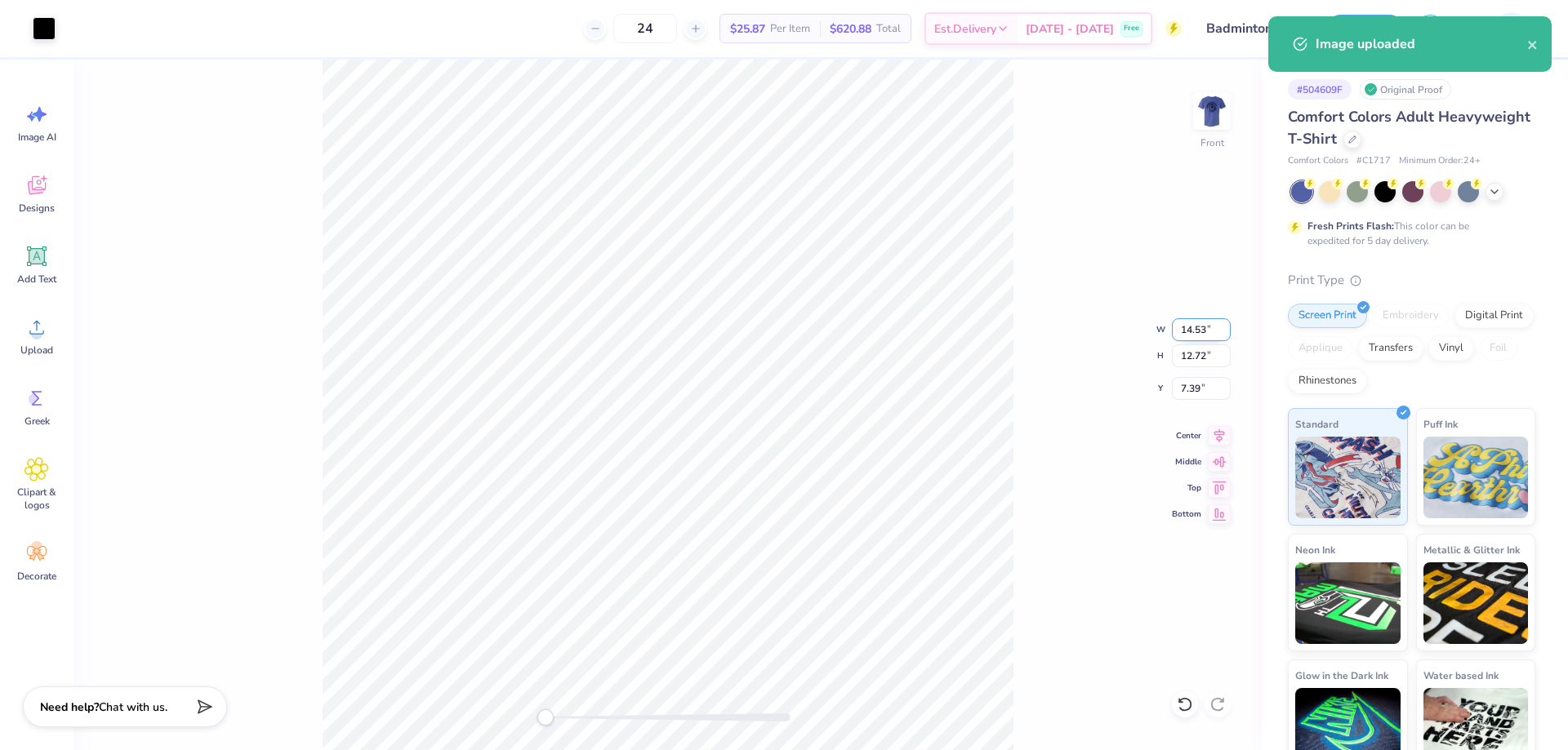
click at [1194, 327] on input "14.53" at bounding box center [1201, 330] width 59 height 23
type input "12.00"
type input "10.50"
click at [1196, 397] on input "8.50" at bounding box center [1201, 388] width 59 height 23
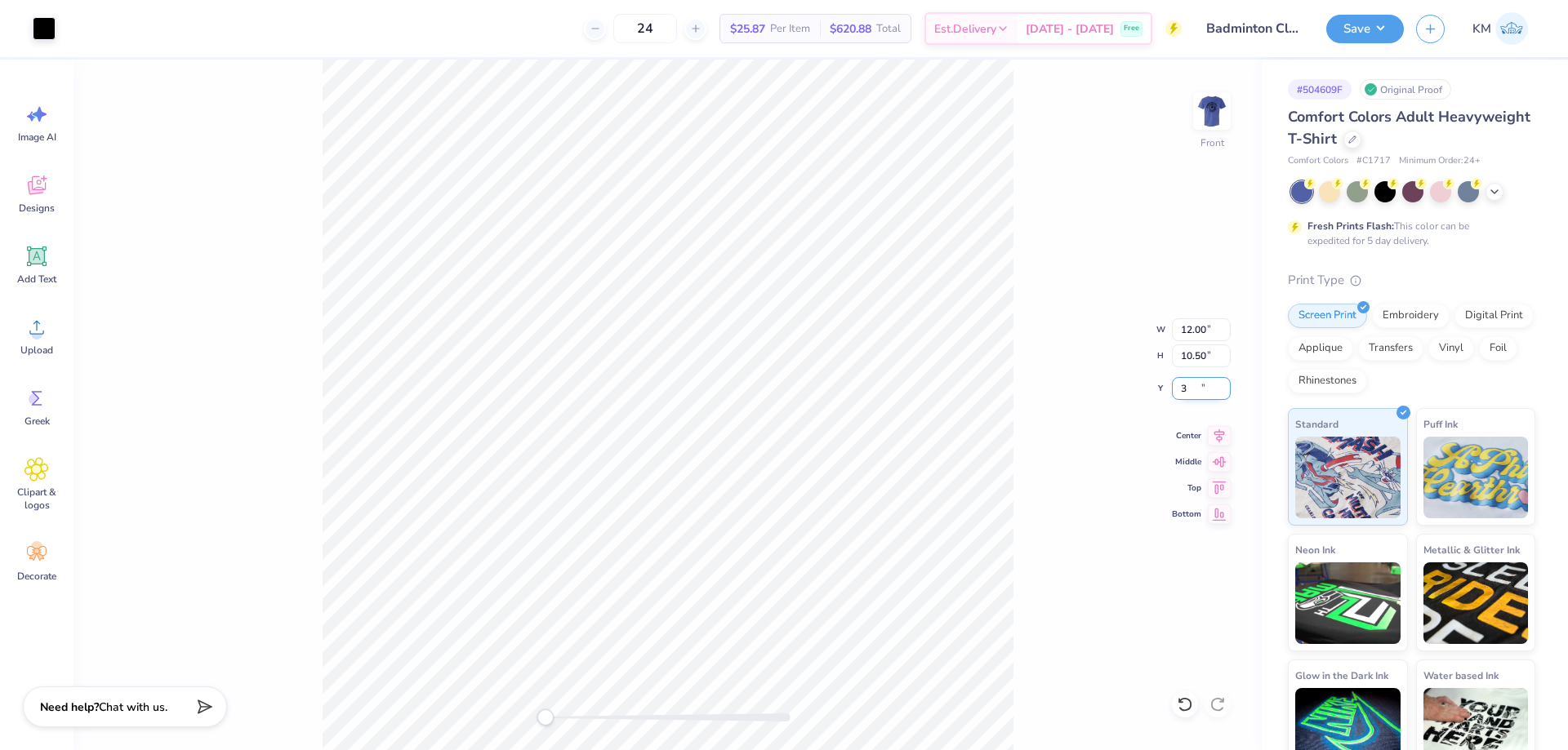
type input "3"
click at [1374, 31] on button "Save" at bounding box center [1365, 27] width 77 height 29
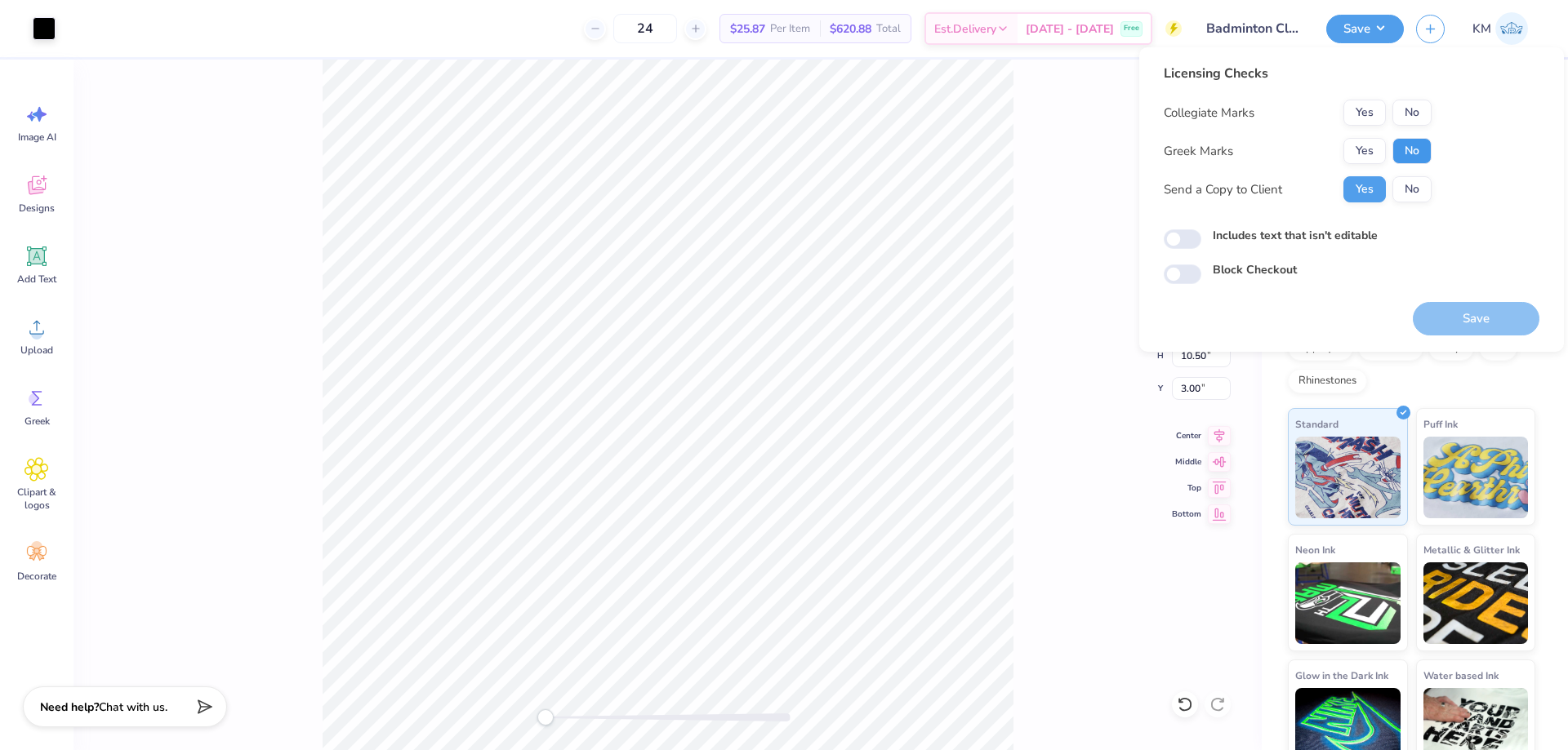
click at [1404, 147] on button "No" at bounding box center [1412, 150] width 40 height 26
click at [1372, 108] on button "Yes" at bounding box center [1365, 112] width 42 height 26
click at [1476, 312] on button "Save" at bounding box center [1475, 318] width 126 height 34
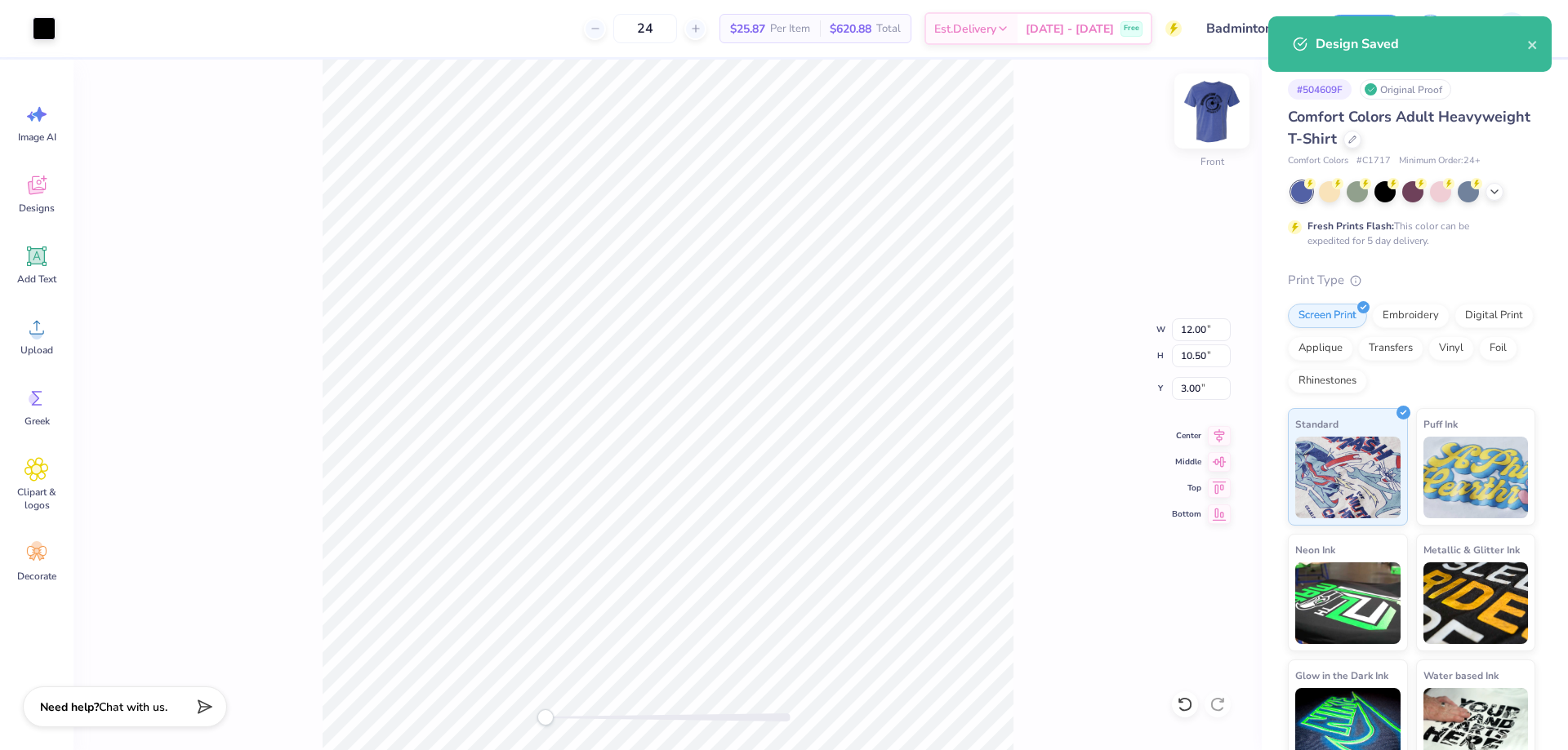
click at [1206, 114] on img at bounding box center [1212, 111] width 66 height 66
type input "10.00"
type input "9.32"
type input "3.00"
